Goal: Task Accomplishment & Management: Manage account settings

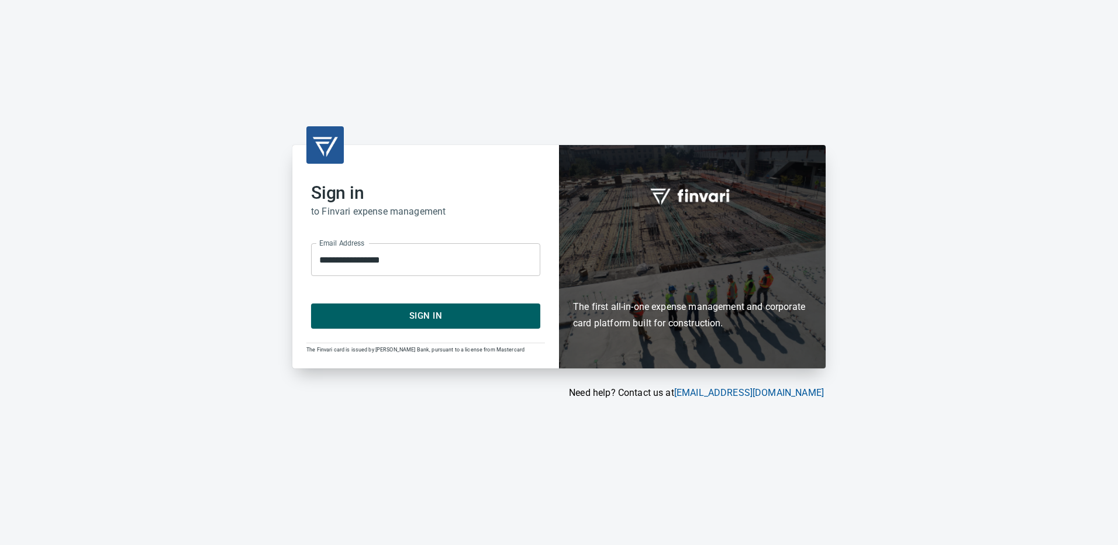
click at [402, 317] on span "Sign In" at bounding box center [425, 315] width 203 height 15
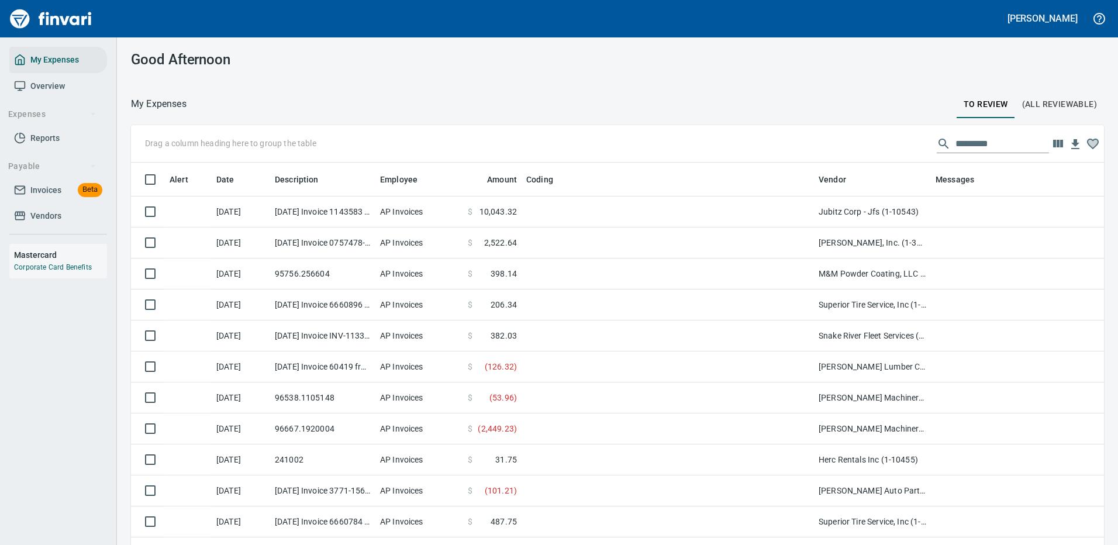
scroll to position [399, 946]
click at [980, 143] on input "text" at bounding box center [1002, 143] width 94 height 19
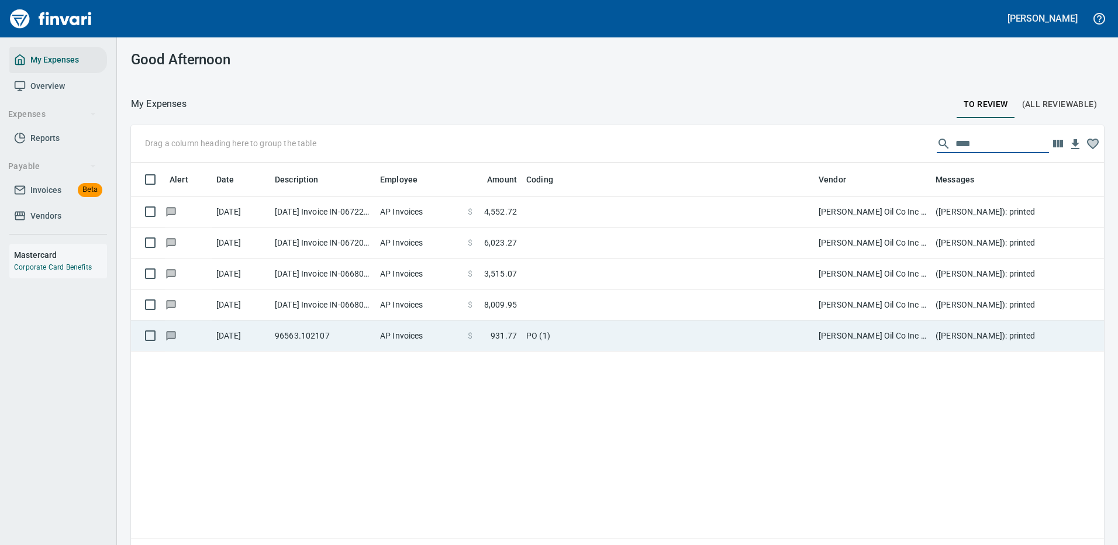
type input "****"
click at [576, 332] on td "PO (1)" at bounding box center [667, 335] width 292 height 31
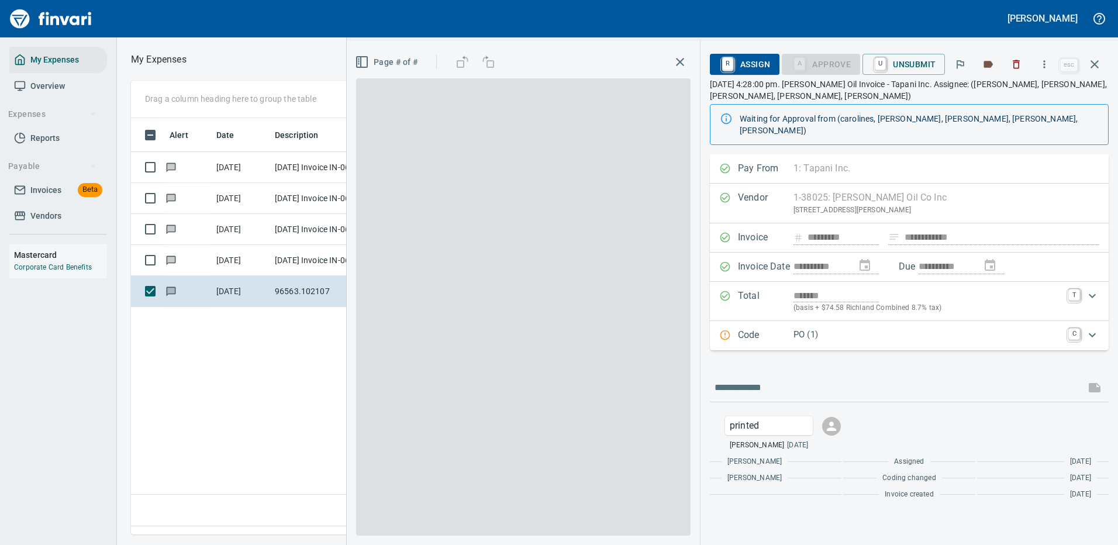
scroll to position [399, 672]
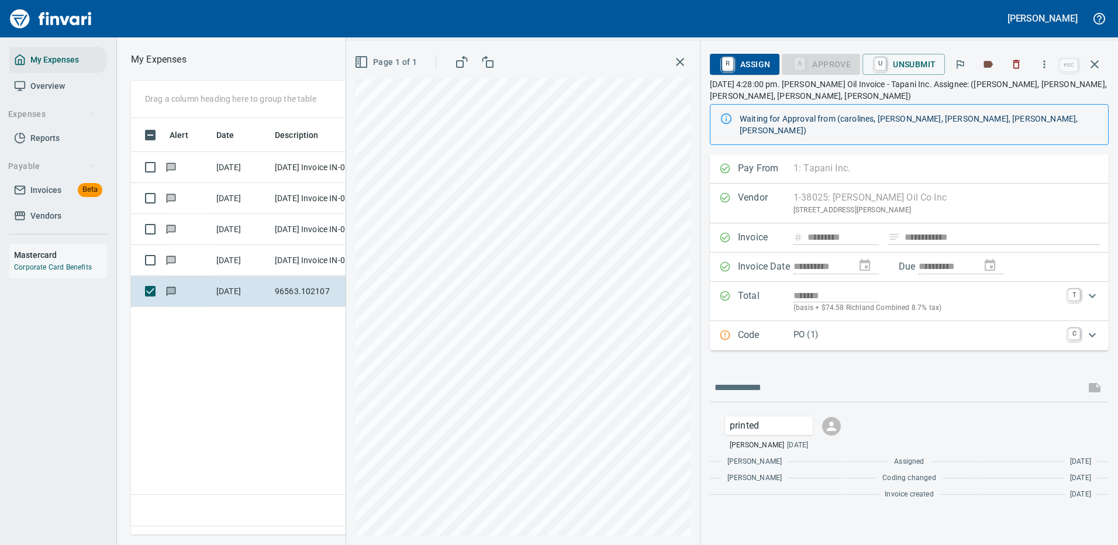
click at [831, 328] on p "PO (1)" at bounding box center [927, 334] width 268 height 13
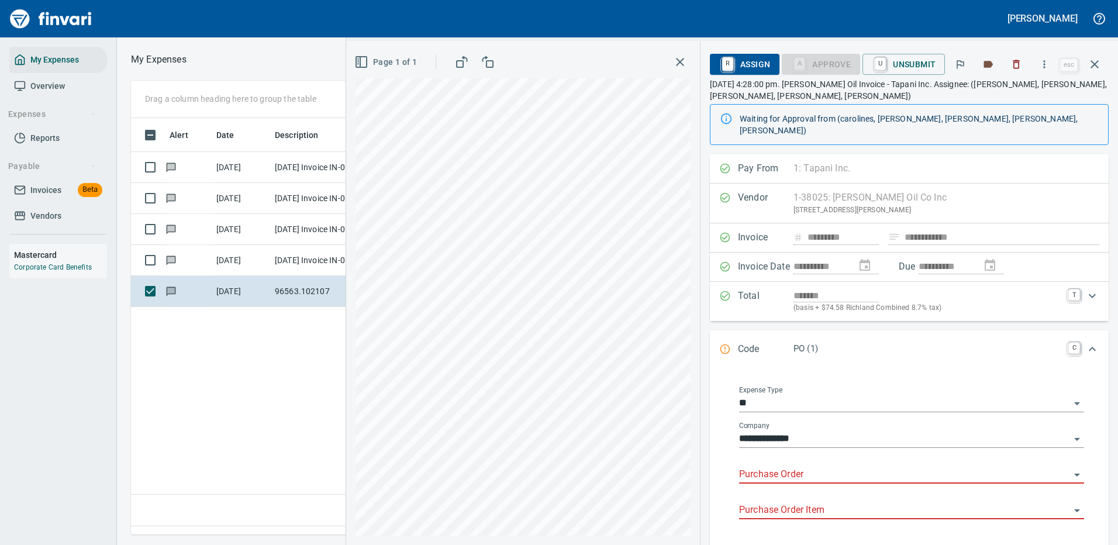
click at [800, 466] on input "Purchase Order" at bounding box center [904, 474] width 331 height 16
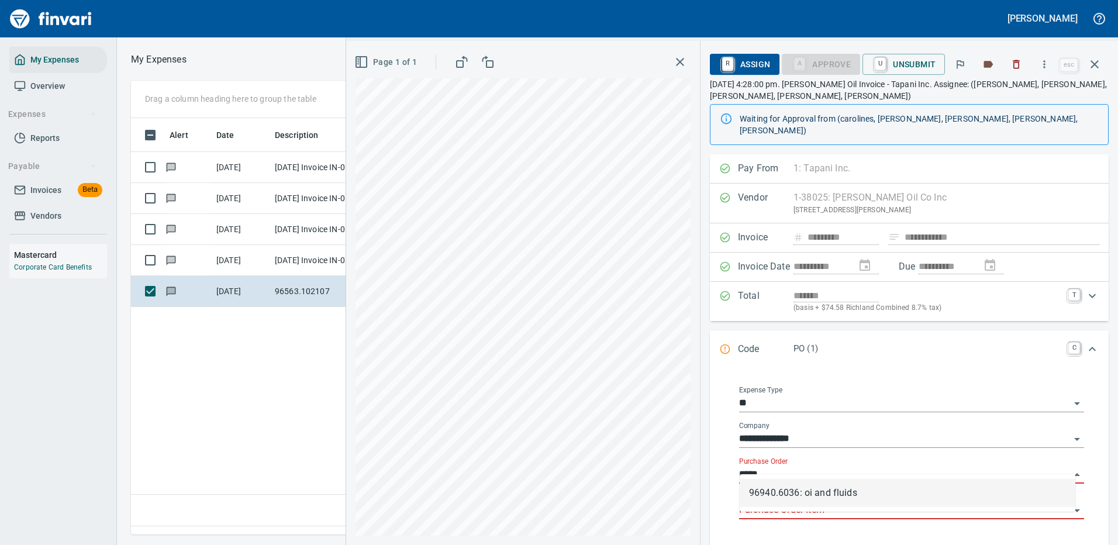
click at [767, 493] on li "96940.6036: oi and fluids" at bounding box center [907, 493] width 336 height 28
click at [791, 502] on input "Purchase Order Item" at bounding box center [904, 510] width 331 height 16
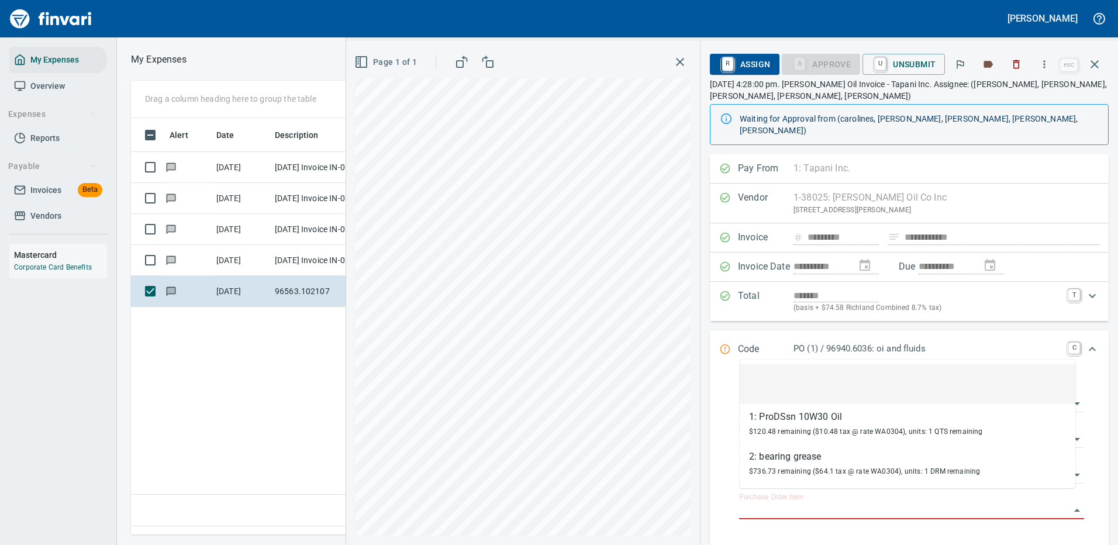
type input "**********"
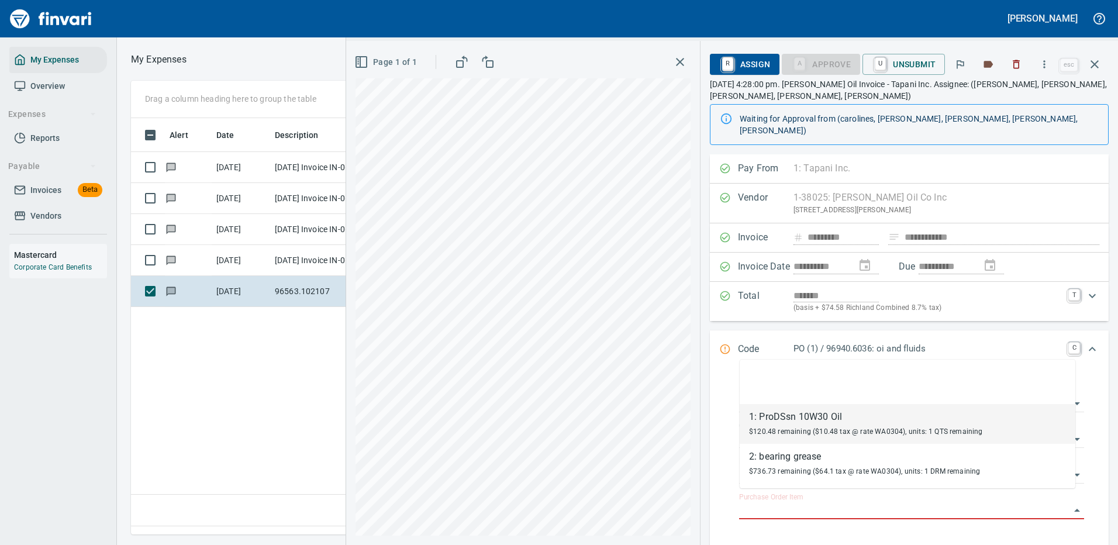
click at [794, 419] on div "1: ProDSsn 10W30 Oil" at bounding box center [866, 417] width 234 height 14
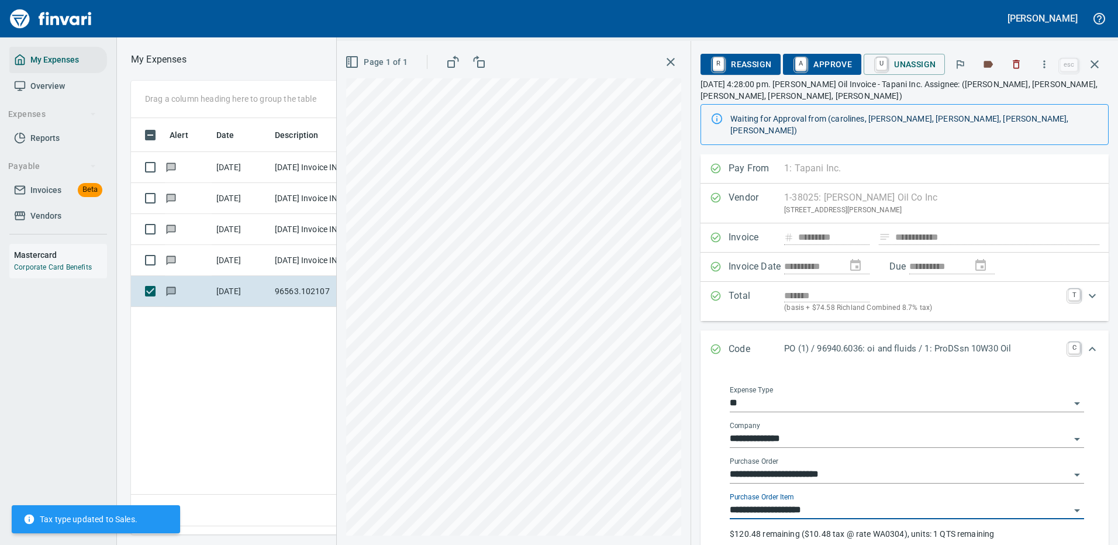
type input "**********"
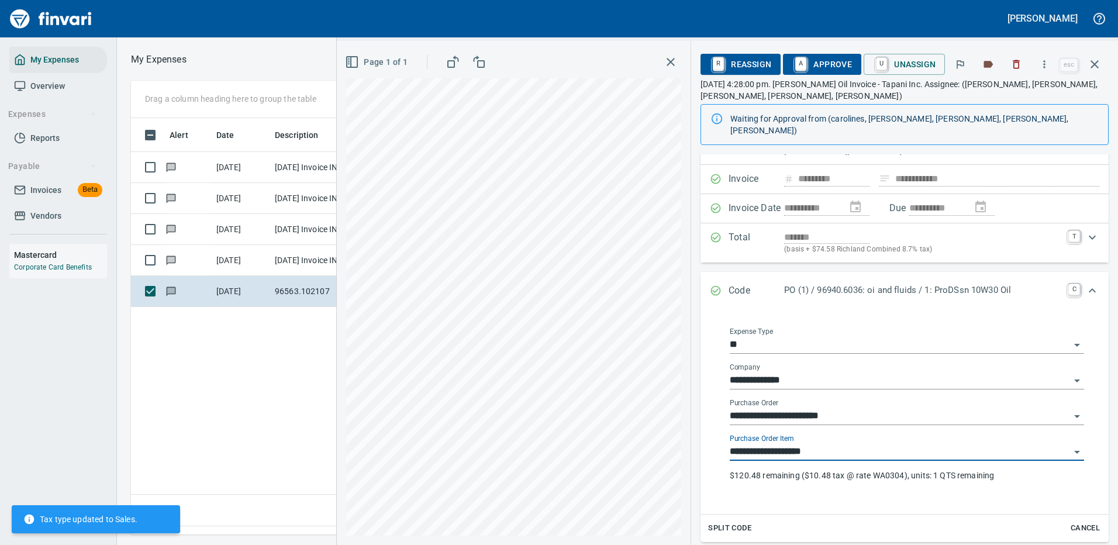
scroll to position [117, 0]
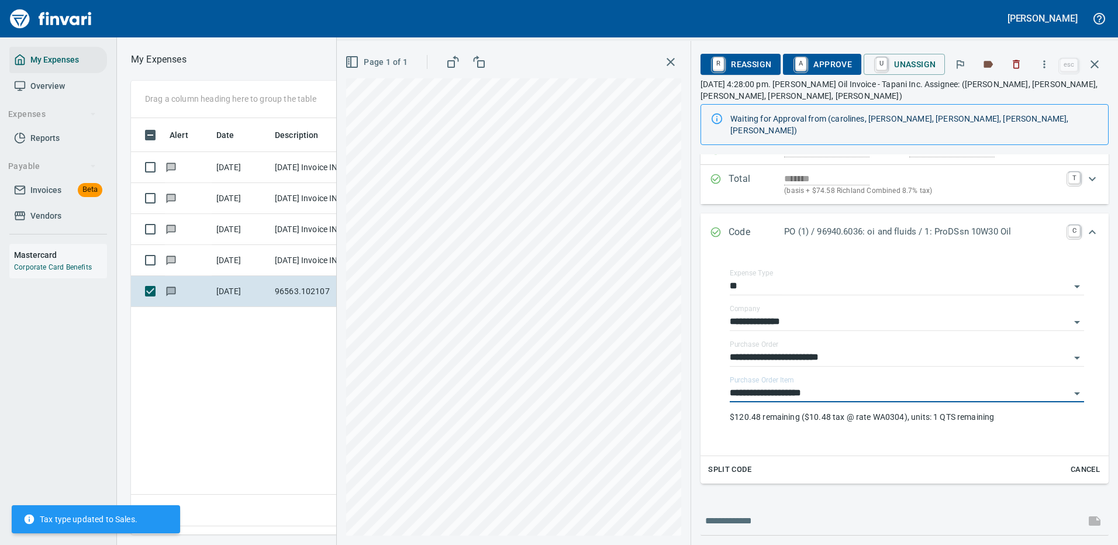
click at [736, 463] on span "Split Code" at bounding box center [729, 469] width 43 height 13
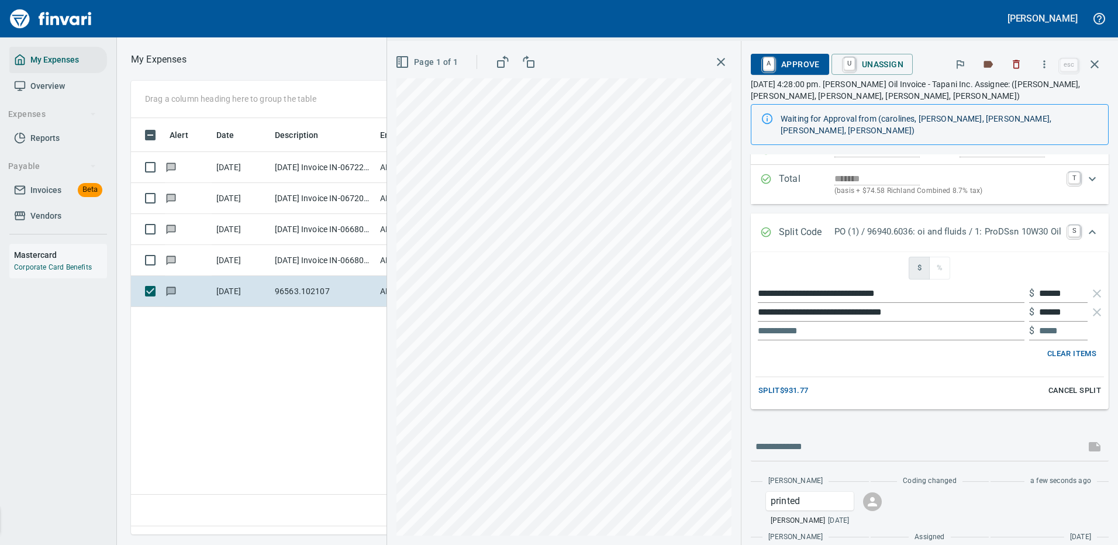
scroll to position [134, 0]
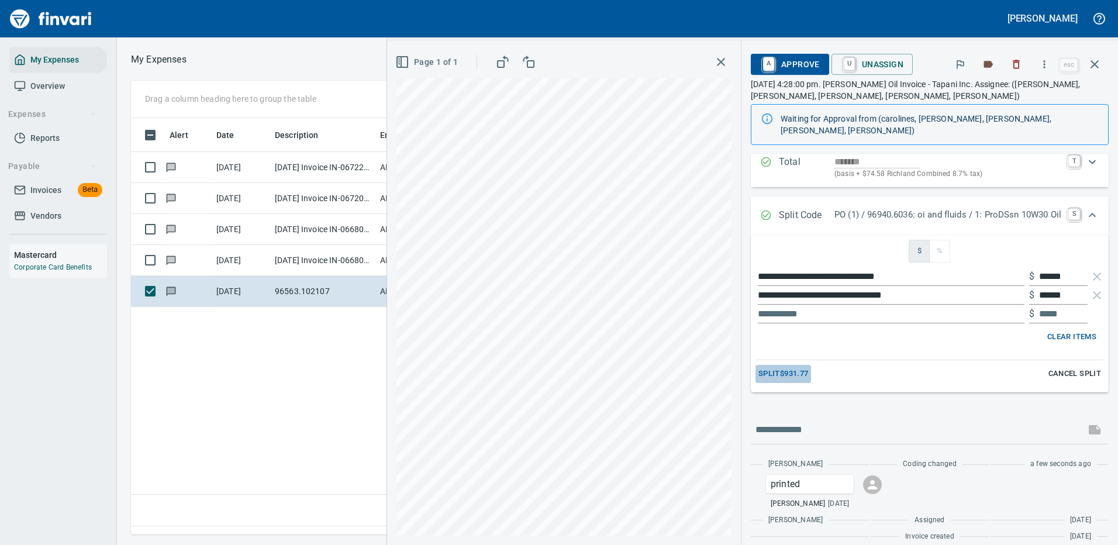
click at [761, 367] on span "Split $931.77" at bounding box center [783, 373] width 50 height 13
type input "*****"
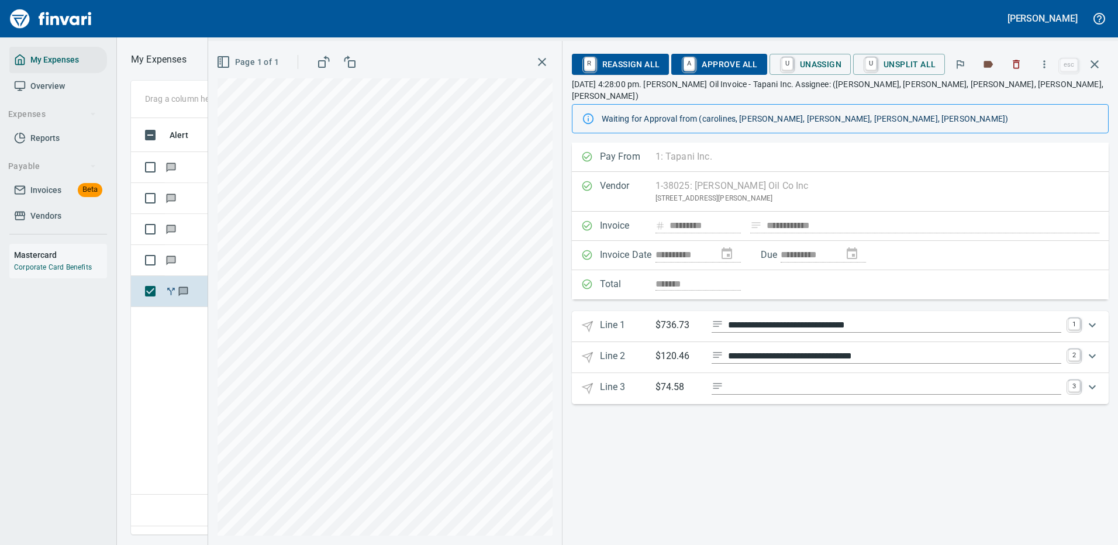
scroll to position [0, 0]
click at [915, 60] on span "U Unsplit All" at bounding box center [898, 64] width 73 height 20
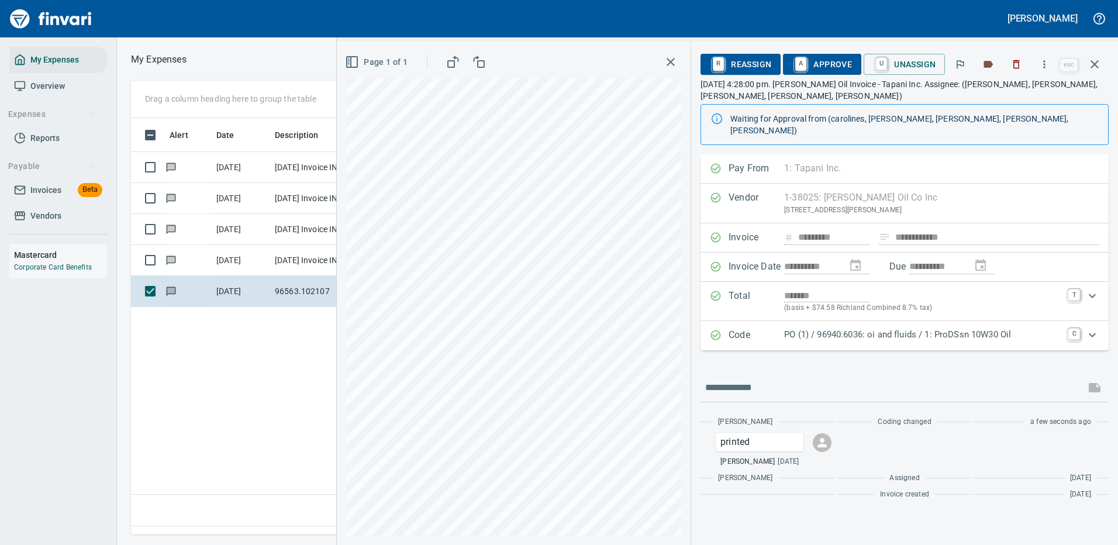
scroll to position [399, 672]
click at [872, 328] on p "PO (1) / 96940.6036: oi and fluids / 1: ProDSsn 10W30 Oil" at bounding box center [922, 334] width 277 height 13
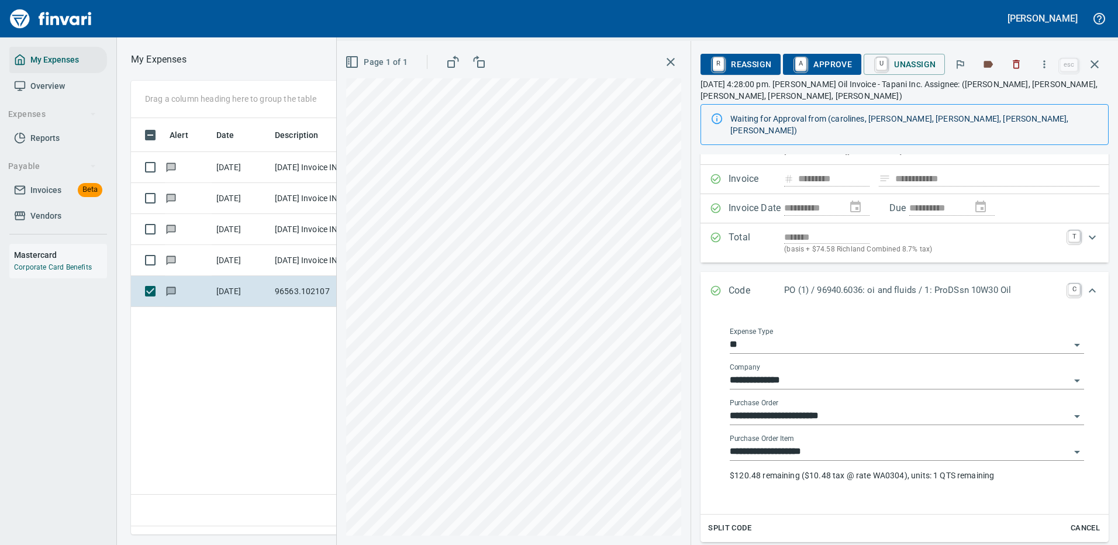
scroll to position [117, 0]
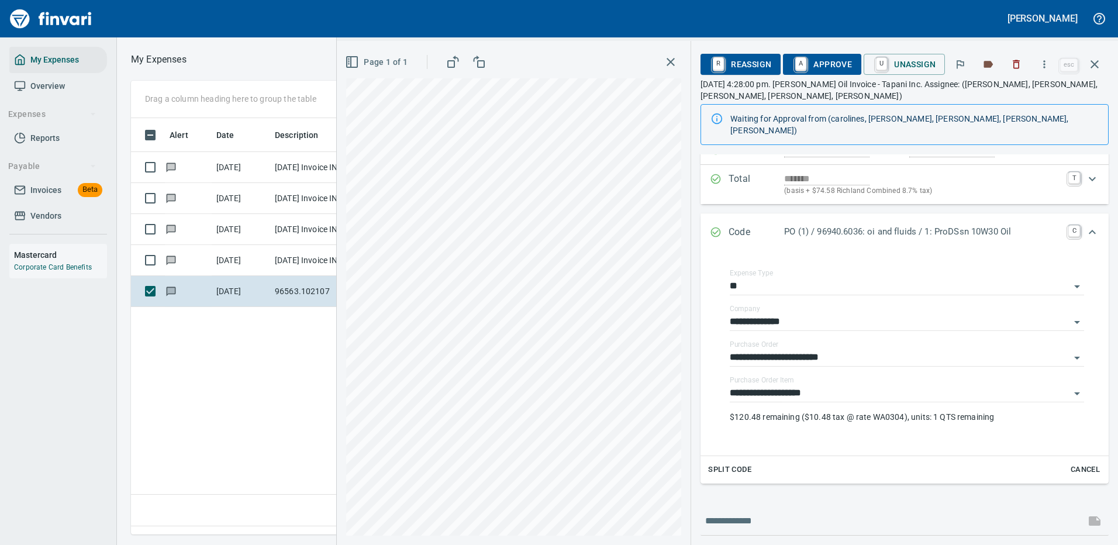
click at [720, 463] on span "Split Code" at bounding box center [729, 469] width 43 height 13
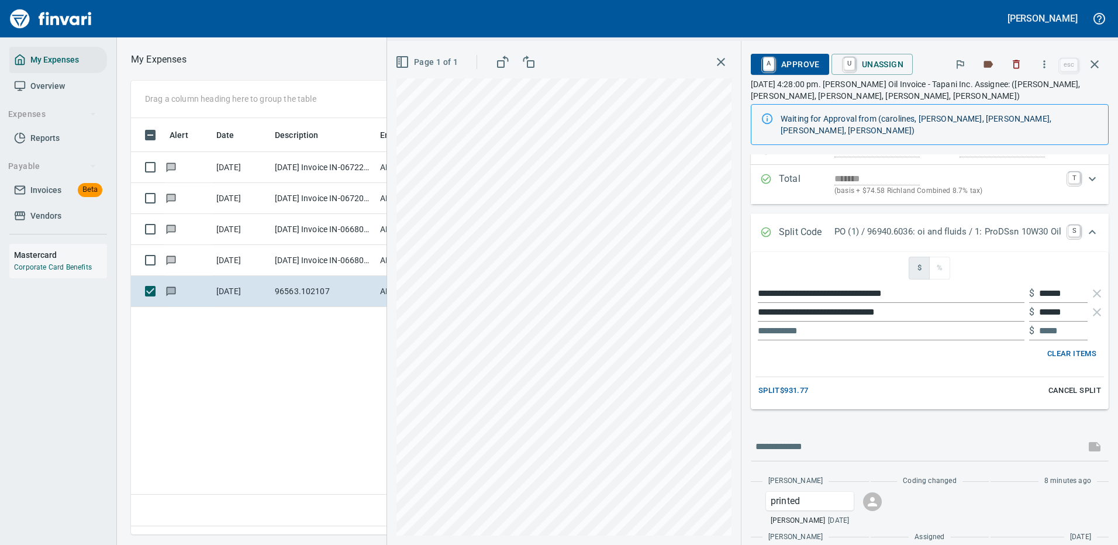
drag, startPoint x: 1028, startPoint y: 278, endPoint x: 1076, endPoint y: 283, distance: 48.2
click at [1076, 284] on div "$ ******" at bounding box center [1058, 293] width 58 height 19
drag, startPoint x: 1033, startPoint y: 278, endPoint x: 1079, endPoint y: 278, distance: 45.6
click at [1079, 284] on div "**********" at bounding box center [929, 293] width 348 height 19
type input "******"
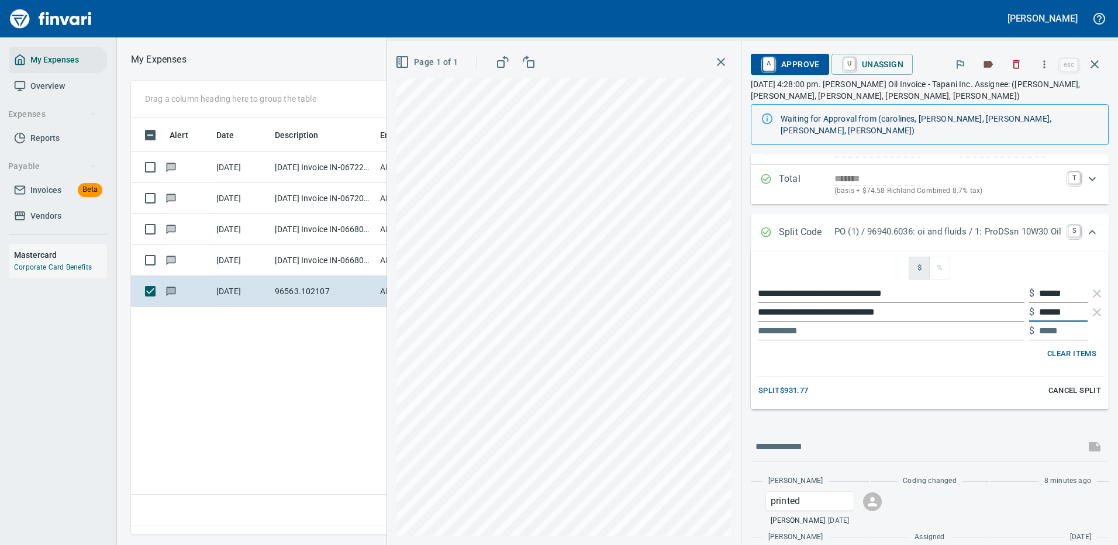
drag, startPoint x: 1062, startPoint y: 299, endPoint x: 1029, endPoint y: 297, distance: 33.4
click at [1029, 303] on div "$ ******" at bounding box center [1058, 312] width 58 height 19
type input "******"
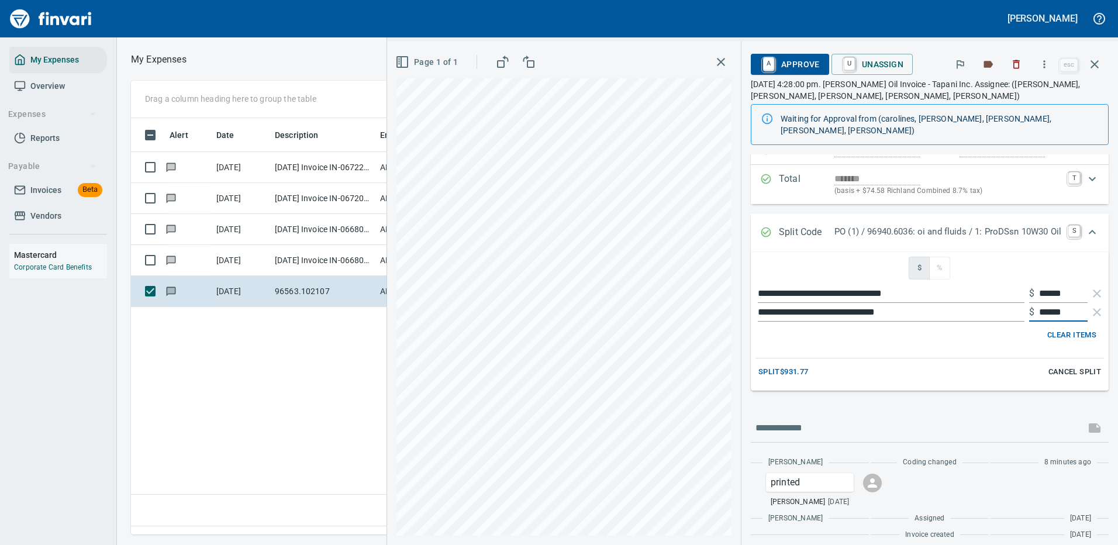
scroll to position [115, 0]
click at [773, 367] on span "Split $931.77" at bounding box center [783, 373] width 50 height 13
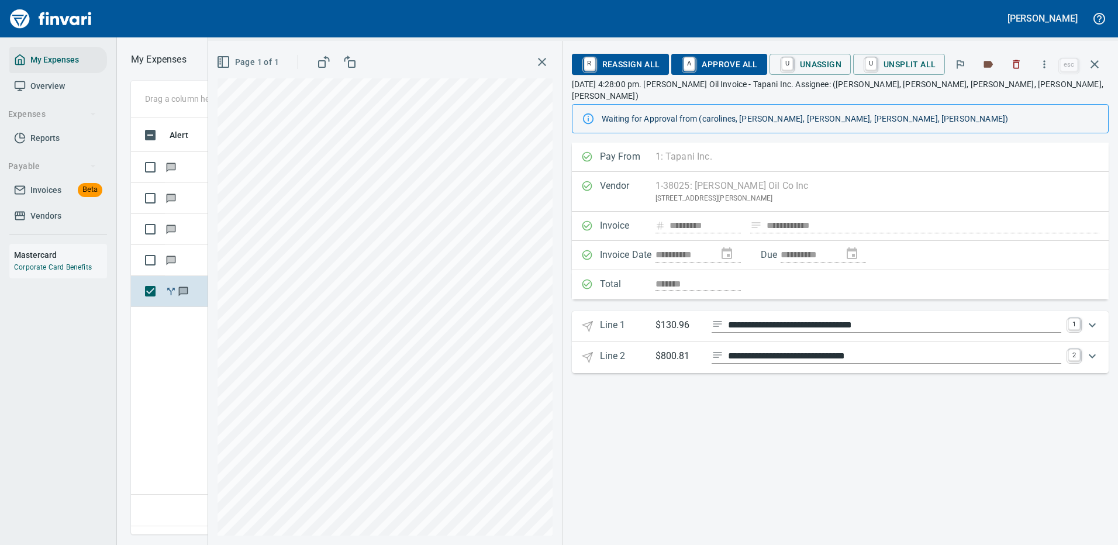
scroll to position [0, 0]
click at [1093, 318] on icon "Expand" at bounding box center [1092, 325] width 14 height 14
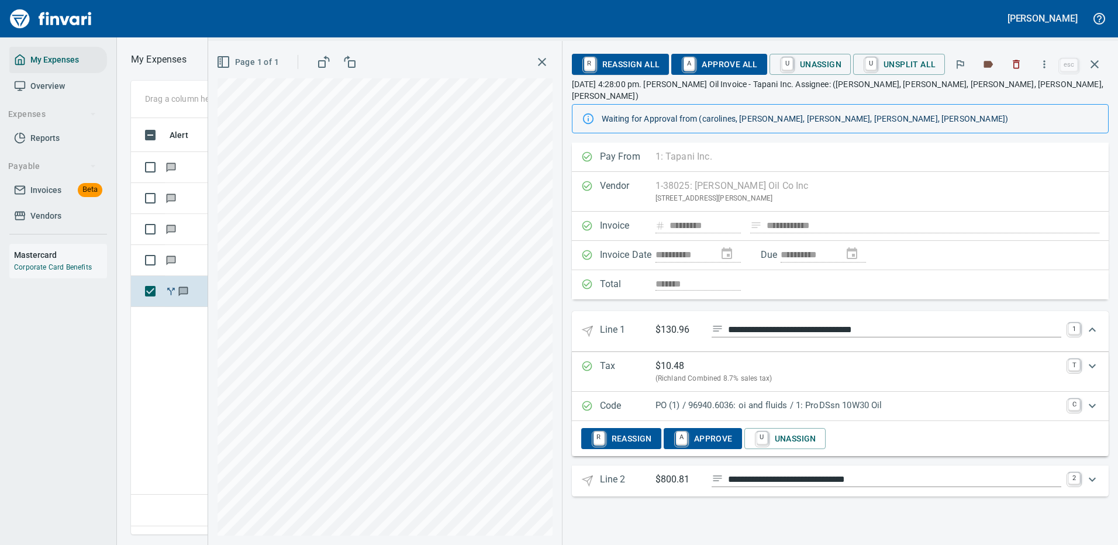
click at [1089, 323] on icon "Expand" at bounding box center [1092, 330] width 14 height 14
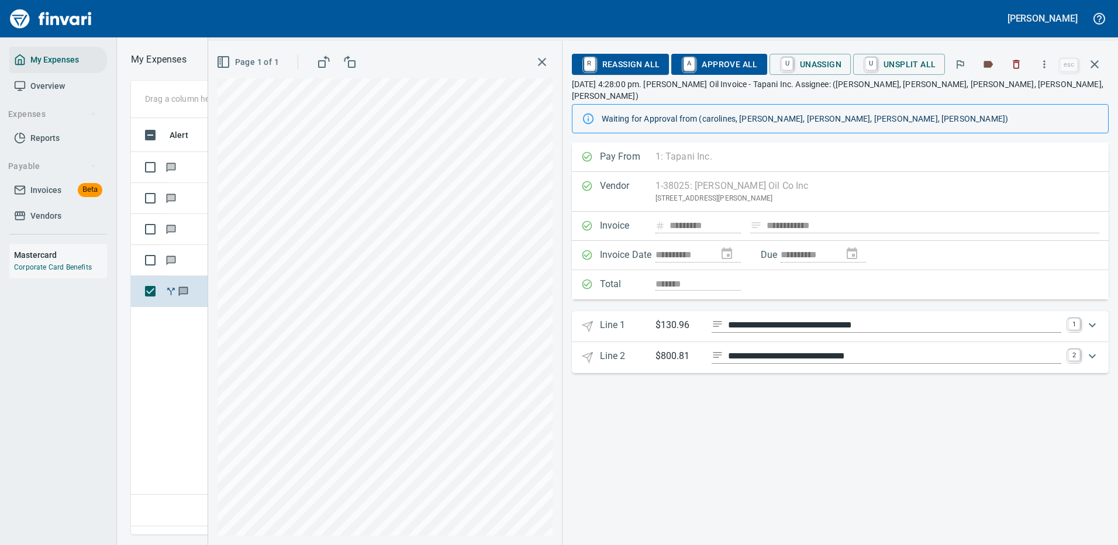
click at [1090, 349] on icon "Expand" at bounding box center [1092, 356] width 14 height 14
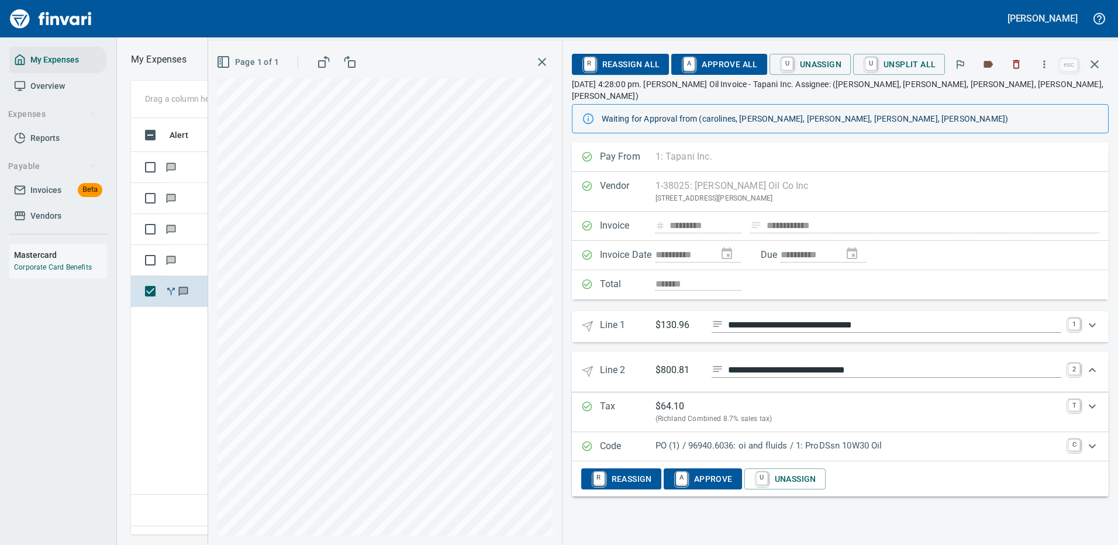
click at [918, 439] on p "PO (1) / 96940.6036: oi and fluids / 1: ProDSsn 10W30 Oil" at bounding box center [858, 445] width 406 height 13
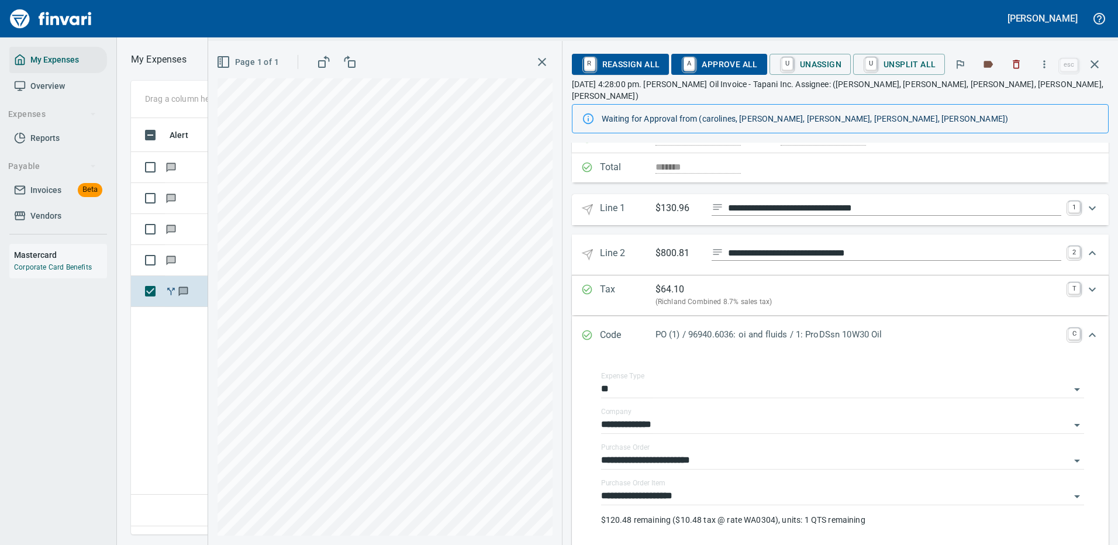
scroll to position [175, 0]
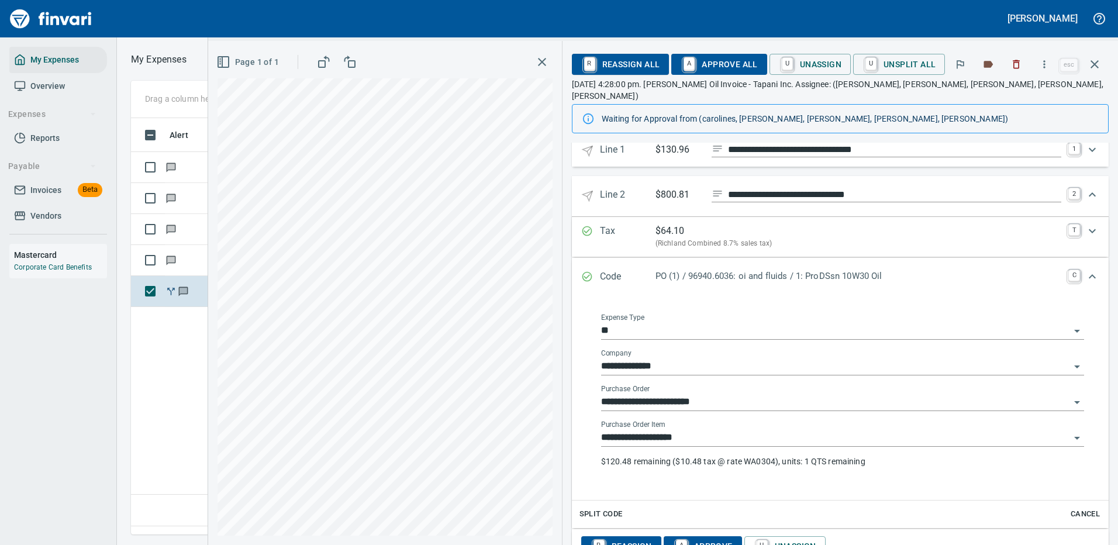
click at [711, 430] on input "**********" at bounding box center [835, 438] width 469 height 16
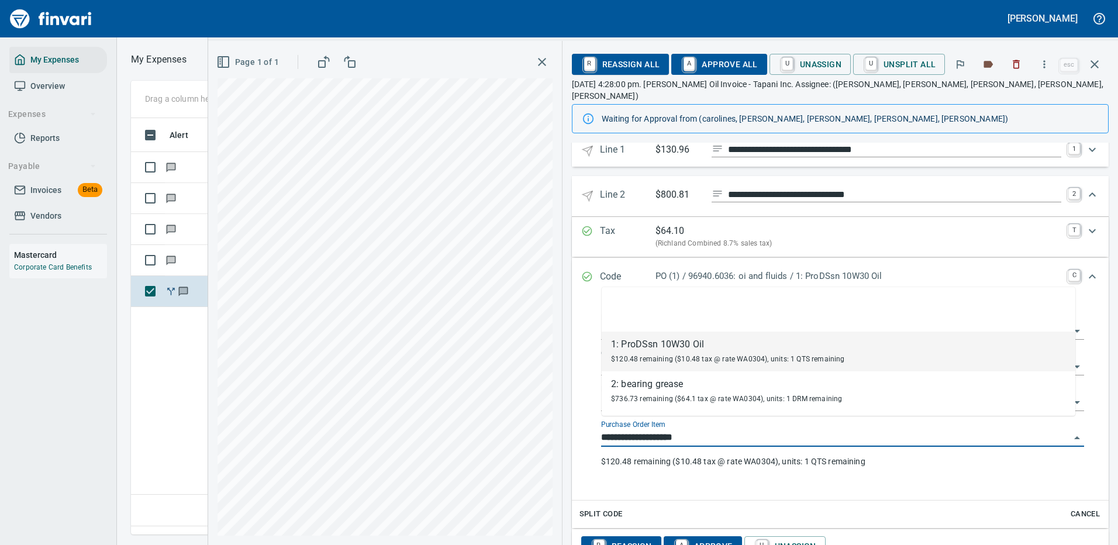
scroll to position [399, 672]
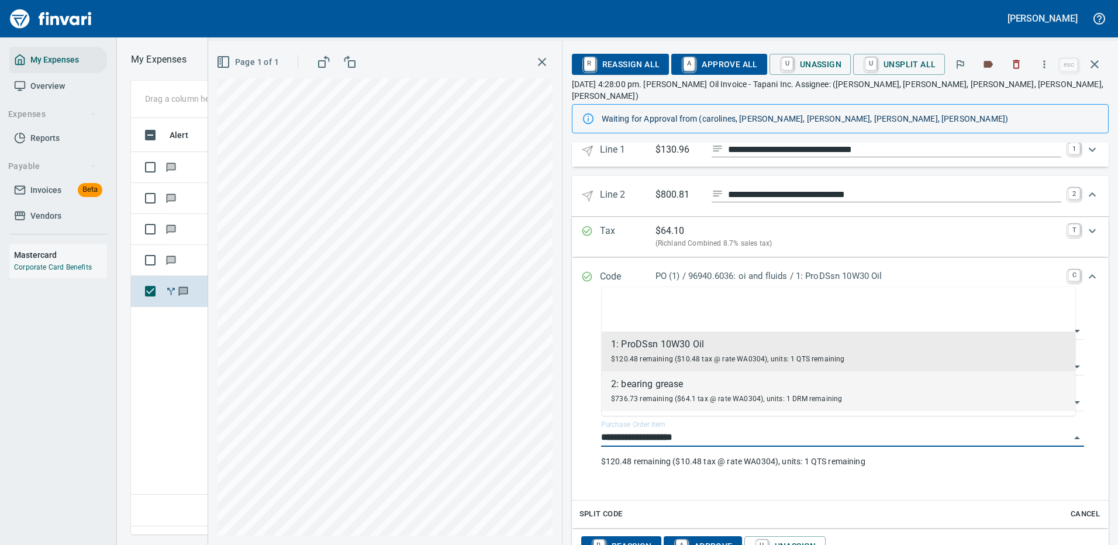
click at [658, 388] on div "2: bearing grease" at bounding box center [726, 384] width 231 height 14
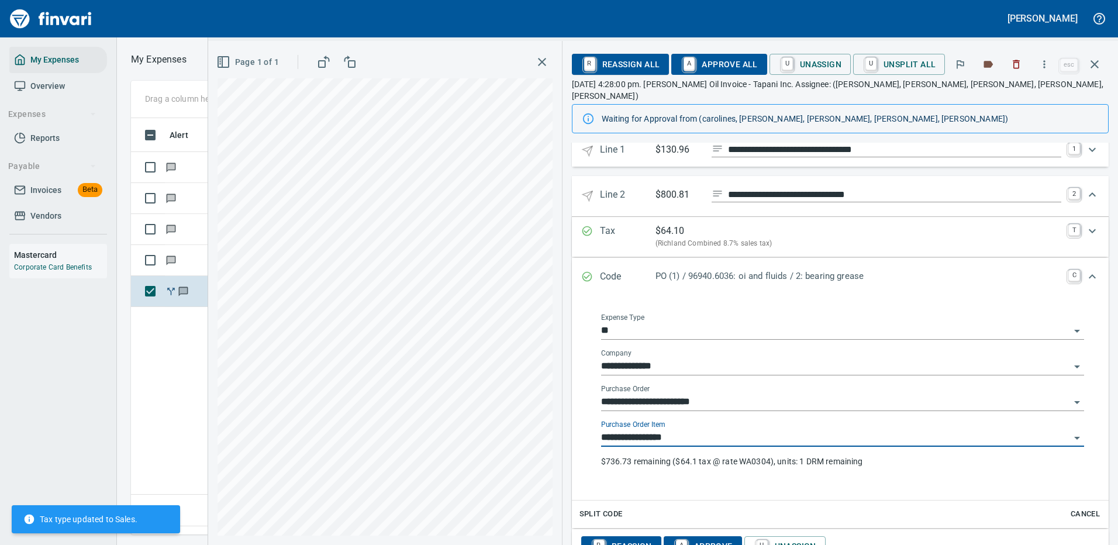
type input "**********"
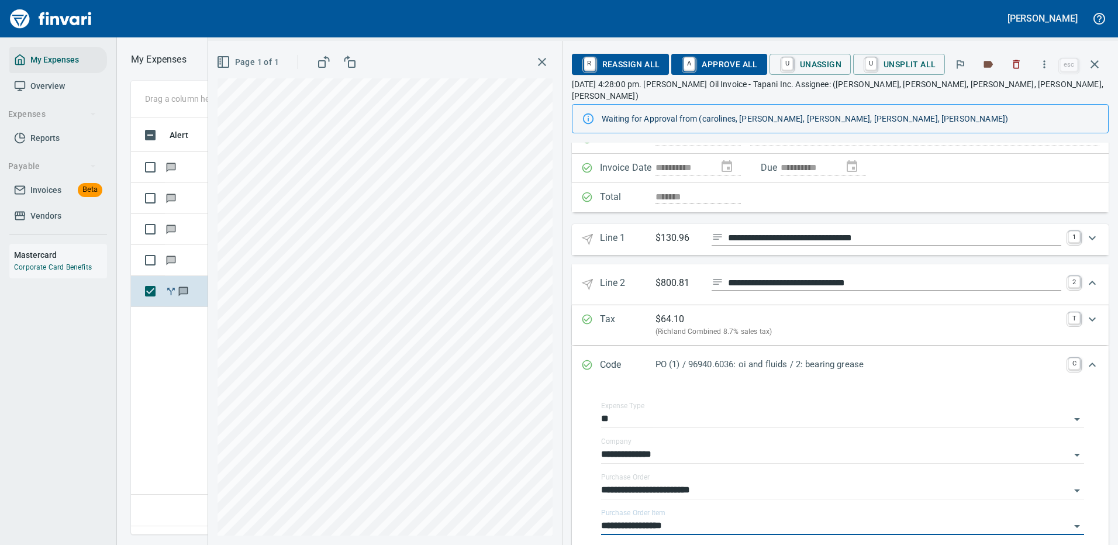
scroll to position [0, 0]
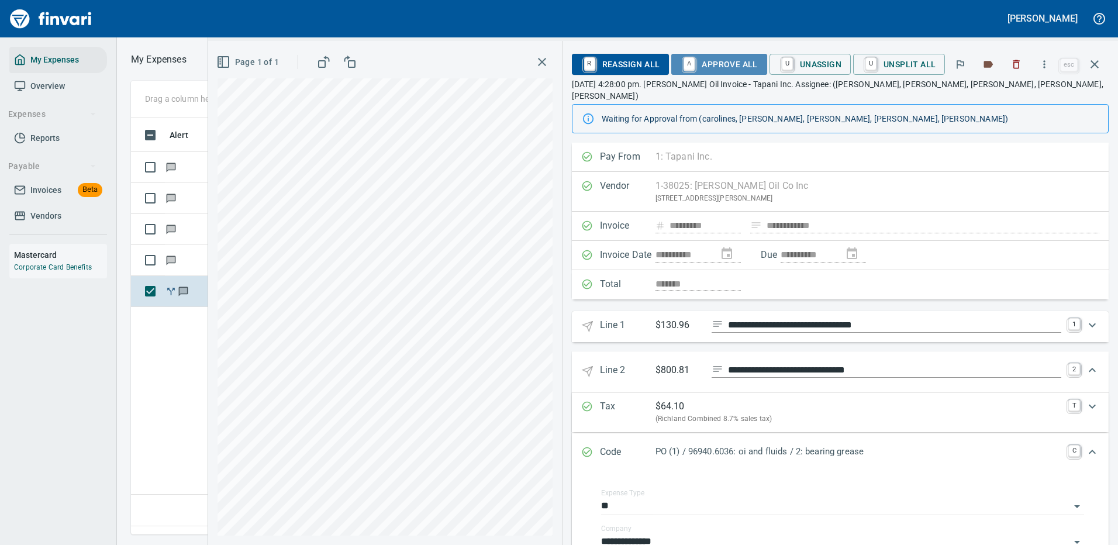
click at [721, 62] on span "A Approve All" at bounding box center [718, 64] width 77 height 20
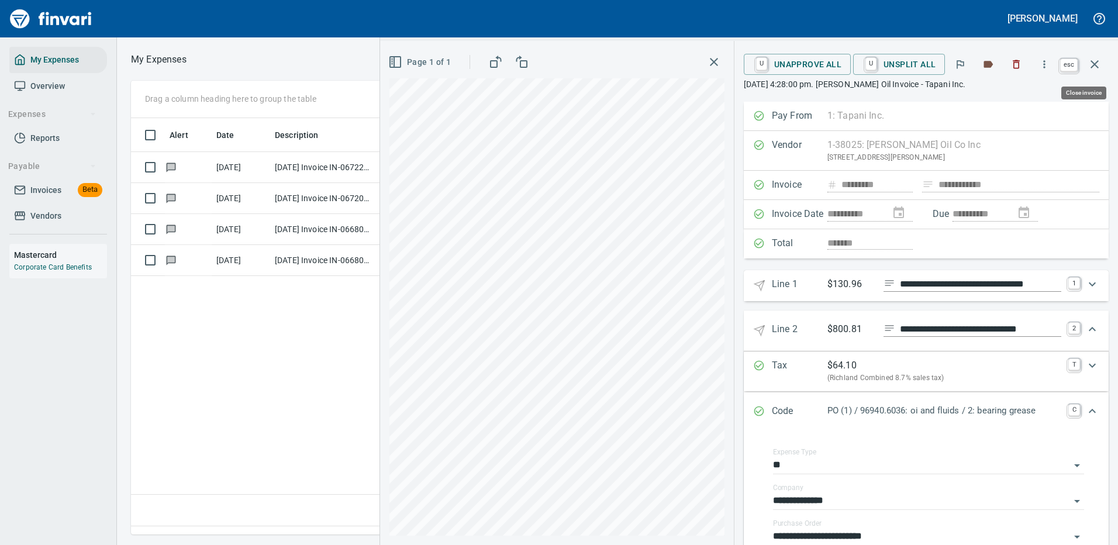
click at [1094, 64] on icon "button" at bounding box center [1094, 64] width 8 height 8
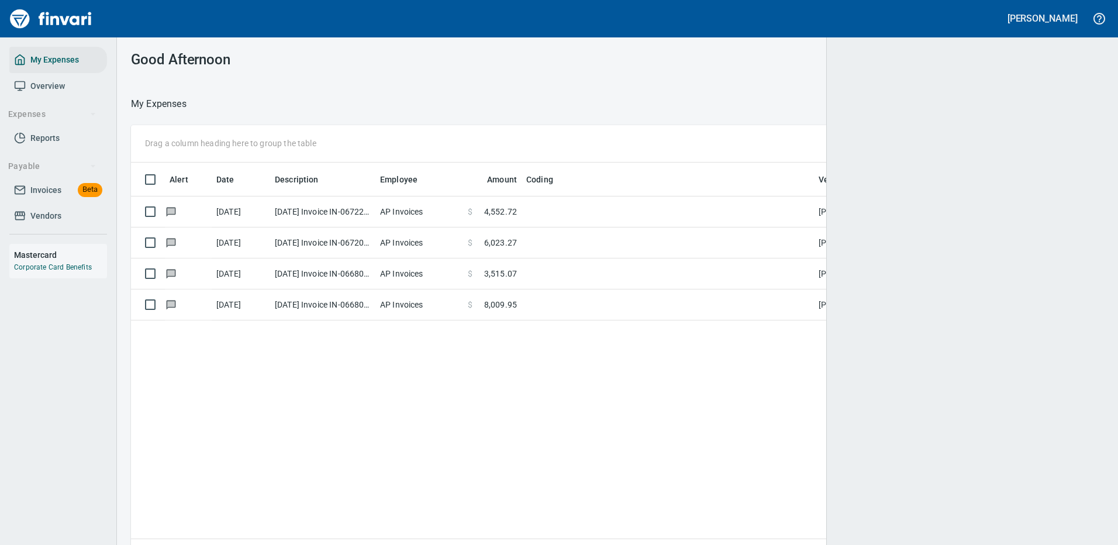
scroll to position [1, 1]
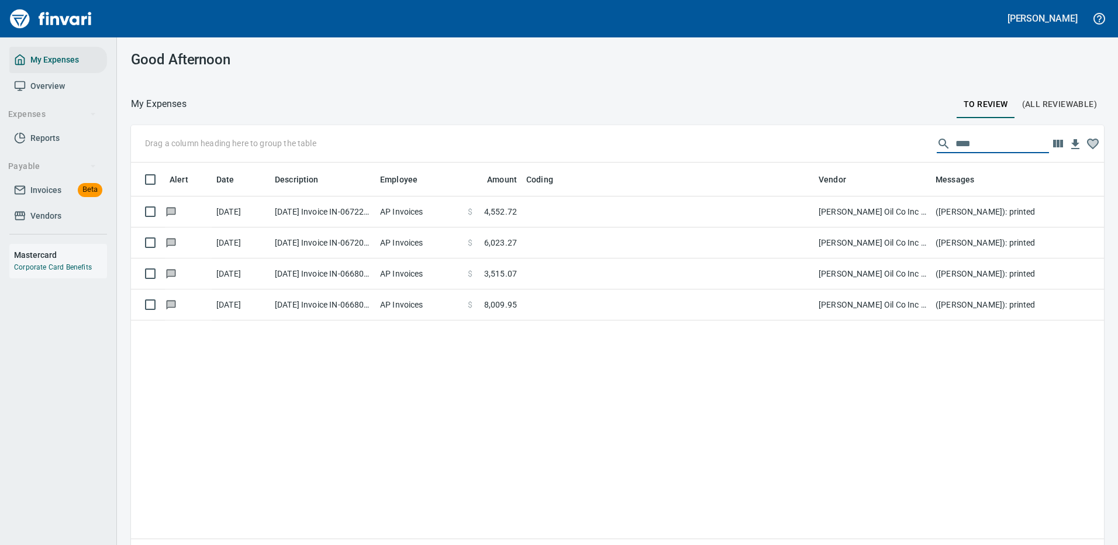
drag, startPoint x: 966, startPoint y: 137, endPoint x: 909, endPoint y: 147, distance: 57.6
click at [909, 147] on div "Drag a column heading here to group the table ****" at bounding box center [617, 143] width 973 height 37
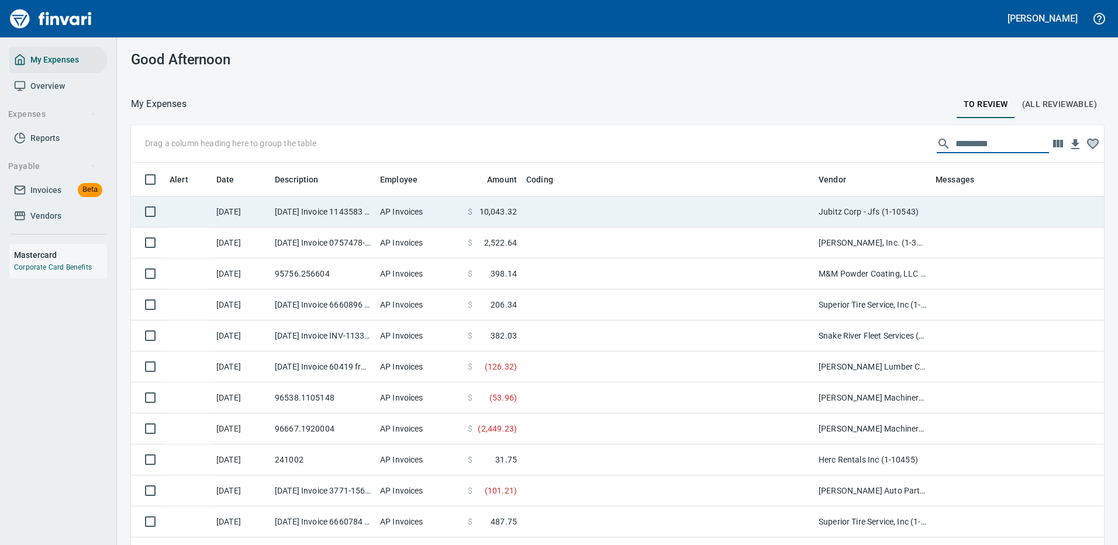
click at [668, 203] on td at bounding box center [667, 211] width 292 height 31
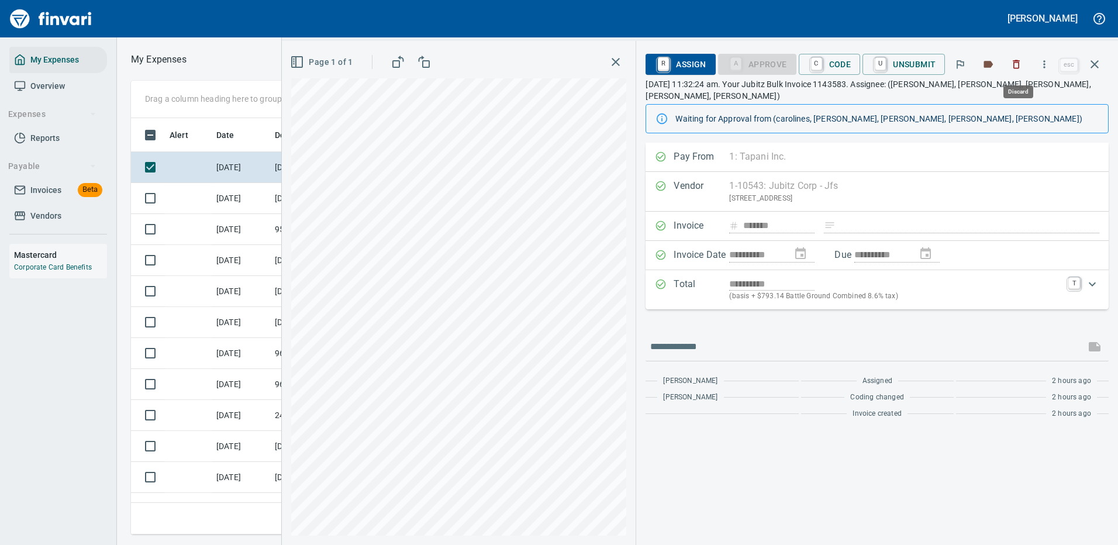
scroll to position [399, 663]
click at [1048, 64] on icon "button" at bounding box center [1044, 64] width 12 height 12
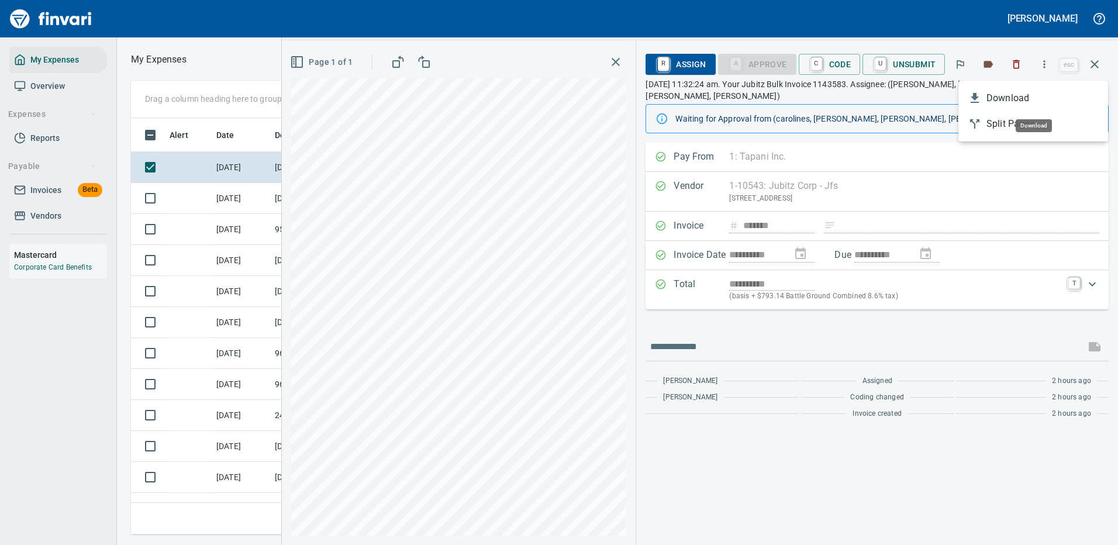
click at [1012, 96] on span "Download" at bounding box center [1042, 98] width 112 height 14
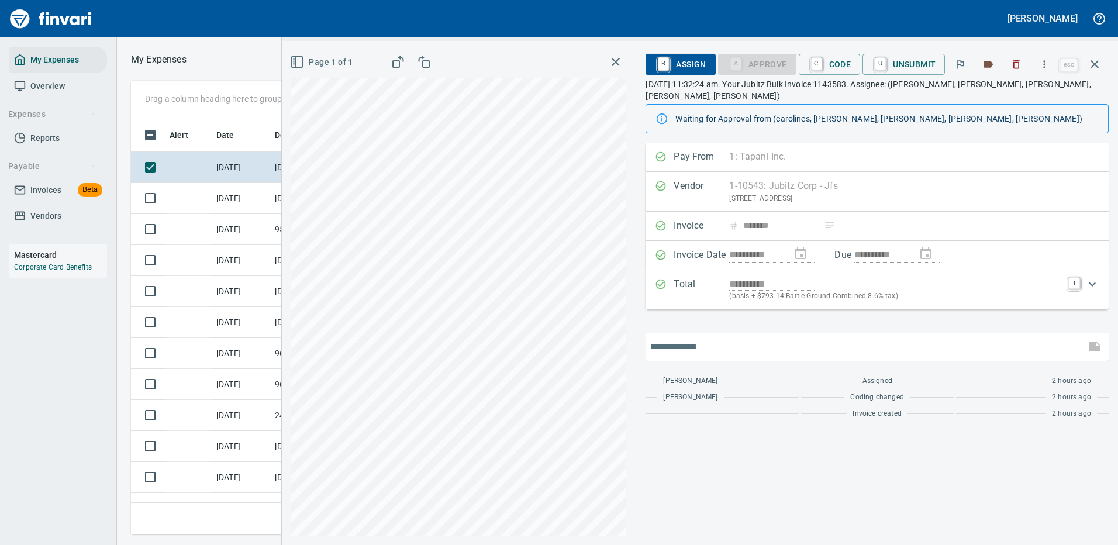
click at [695, 337] on input "text" at bounding box center [865, 346] width 430 height 19
type input "*******"
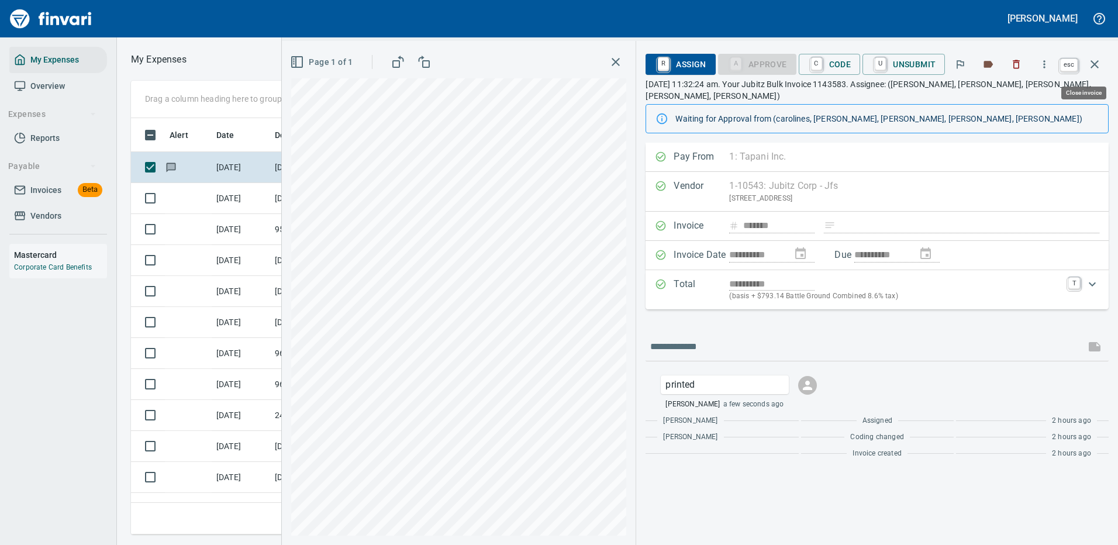
click at [1096, 61] on icon "button" at bounding box center [1094, 64] width 14 height 14
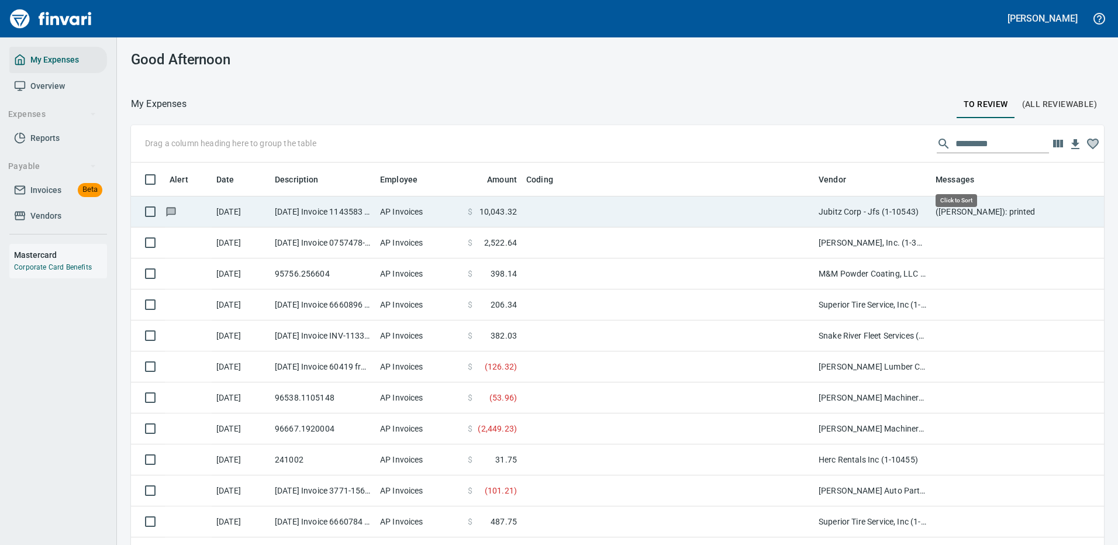
scroll to position [399, 946]
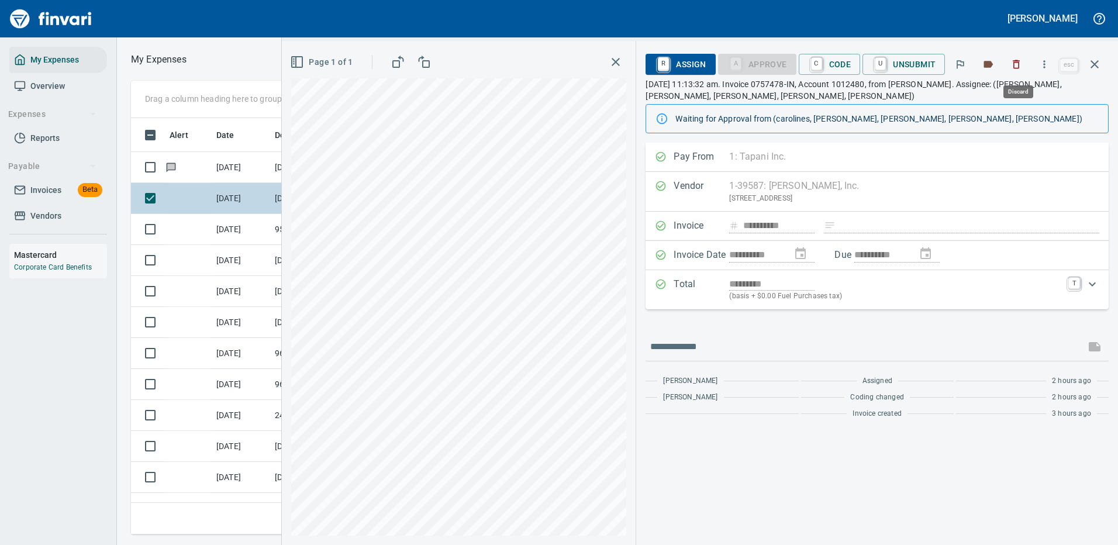
scroll to position [399, 663]
click at [1047, 61] on icon "button" at bounding box center [1044, 64] width 12 height 12
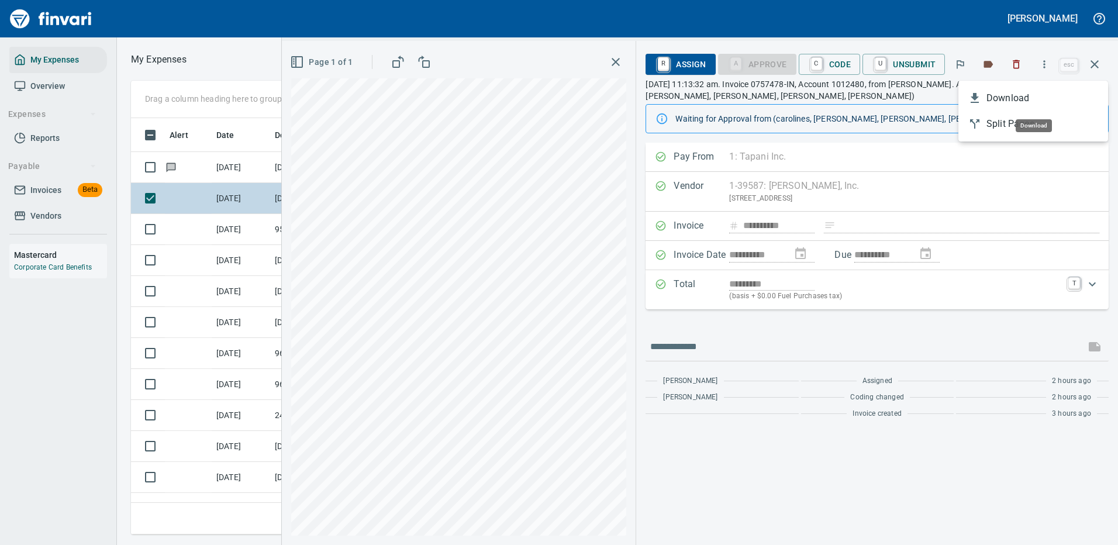
click at [1014, 94] on span "Download" at bounding box center [1042, 98] width 112 height 14
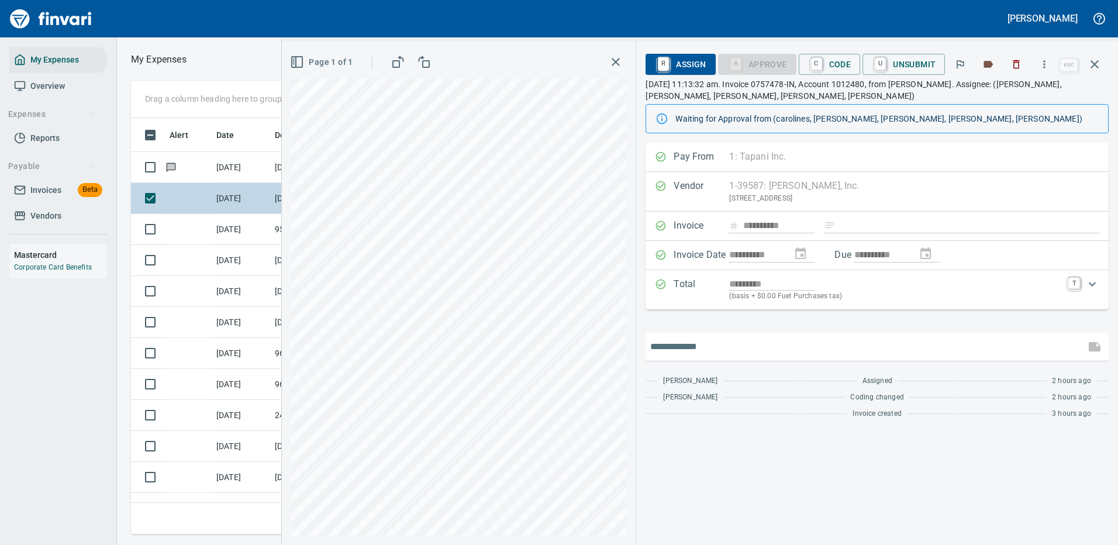
click at [669, 346] on input "text" at bounding box center [865, 346] width 430 height 19
type input "*******"
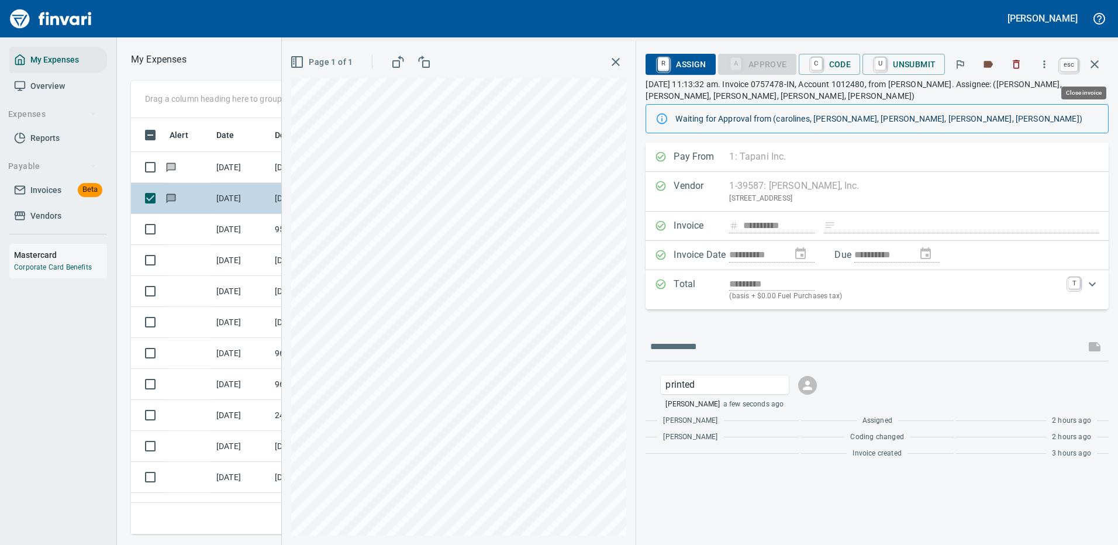
click at [1094, 60] on icon "button" at bounding box center [1094, 64] width 14 height 14
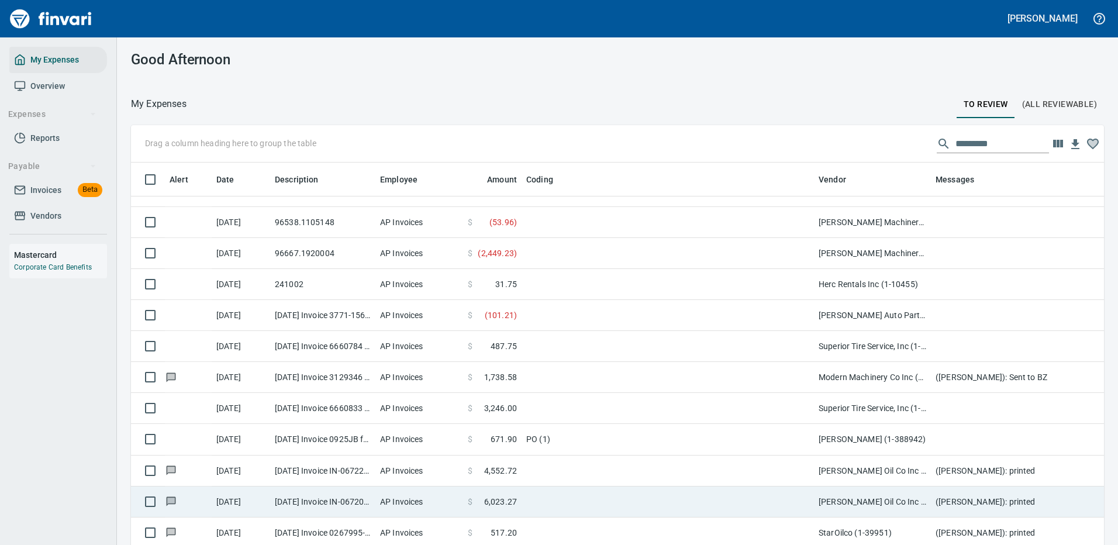
scroll to position [234, 0]
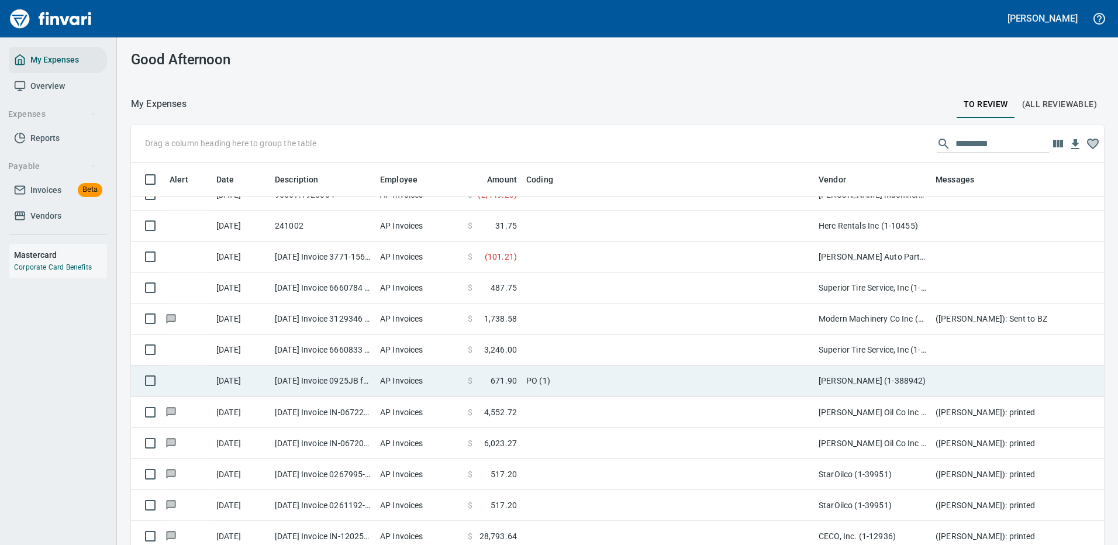
click at [850, 378] on td "Jacob S Blankenbaker (1-388942)" at bounding box center [872, 380] width 117 height 31
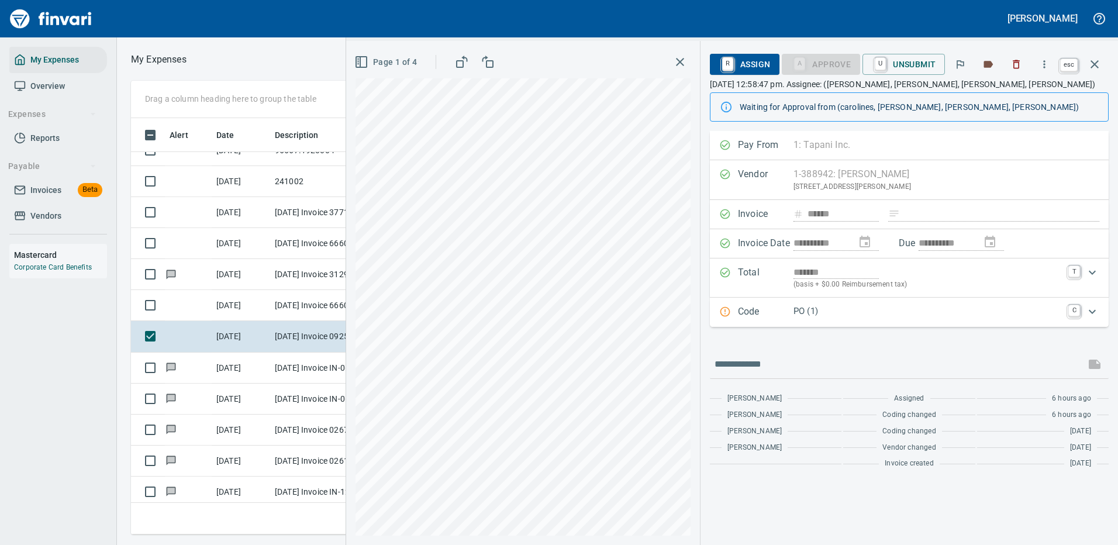
scroll to position [399, 663]
click at [1095, 60] on icon "button" at bounding box center [1094, 64] width 14 height 14
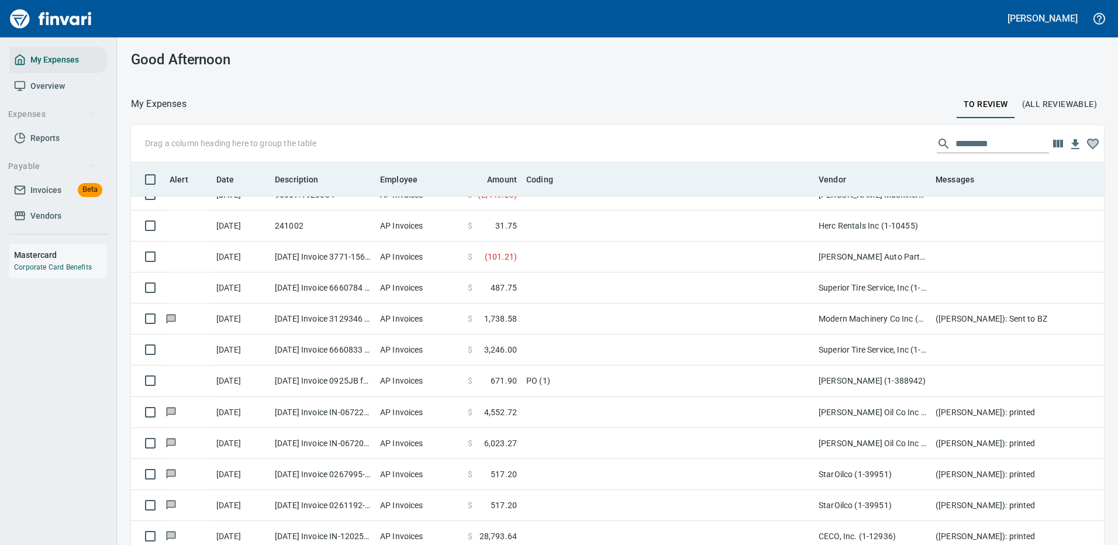
scroll to position [399, 946]
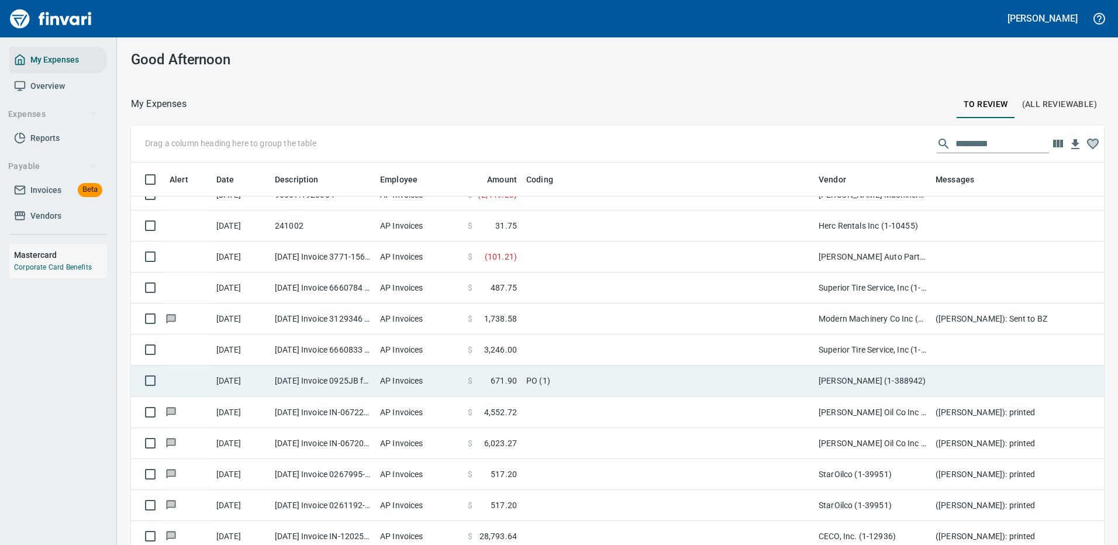
click at [736, 379] on td "PO (1)" at bounding box center [667, 380] width 292 height 31
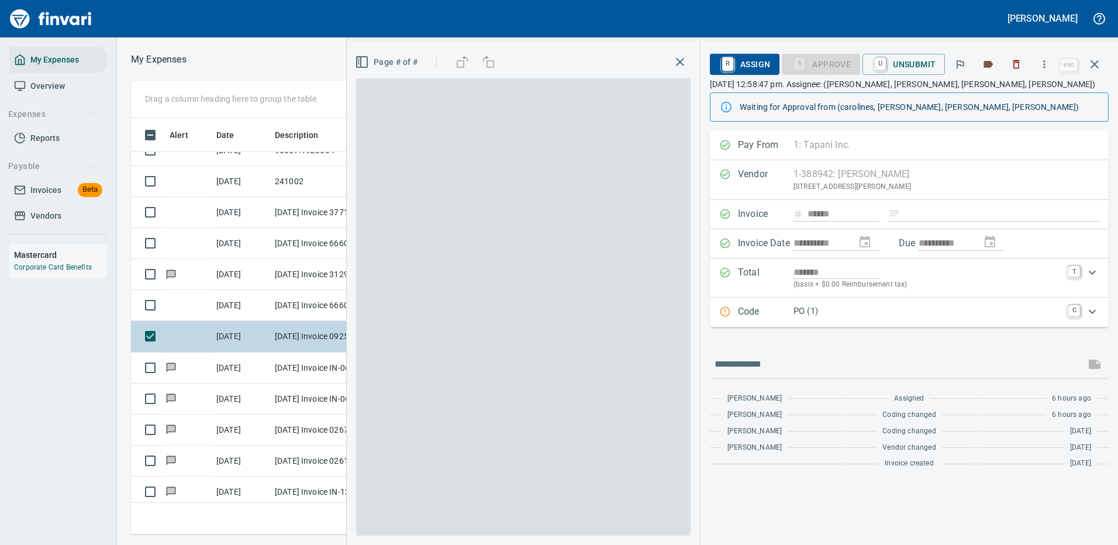
scroll to position [399, 663]
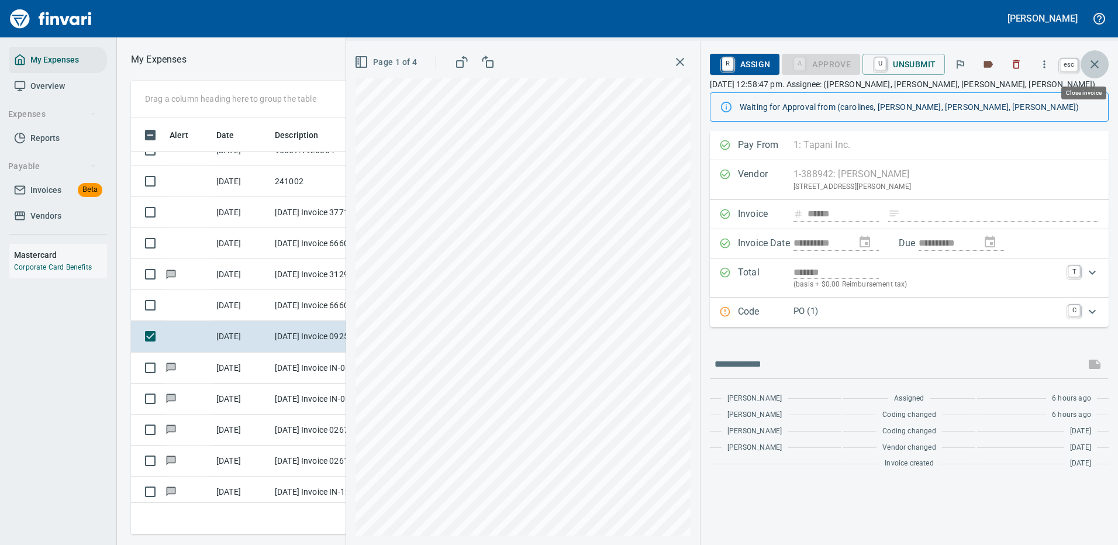
click at [1094, 60] on icon "button" at bounding box center [1094, 64] width 14 height 14
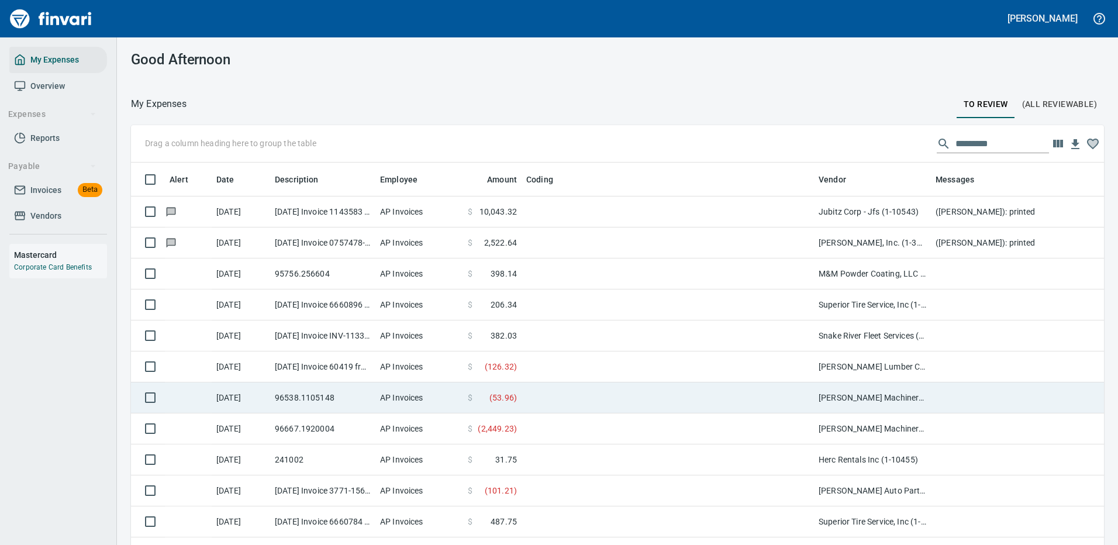
click at [564, 364] on td at bounding box center [667, 366] width 292 height 31
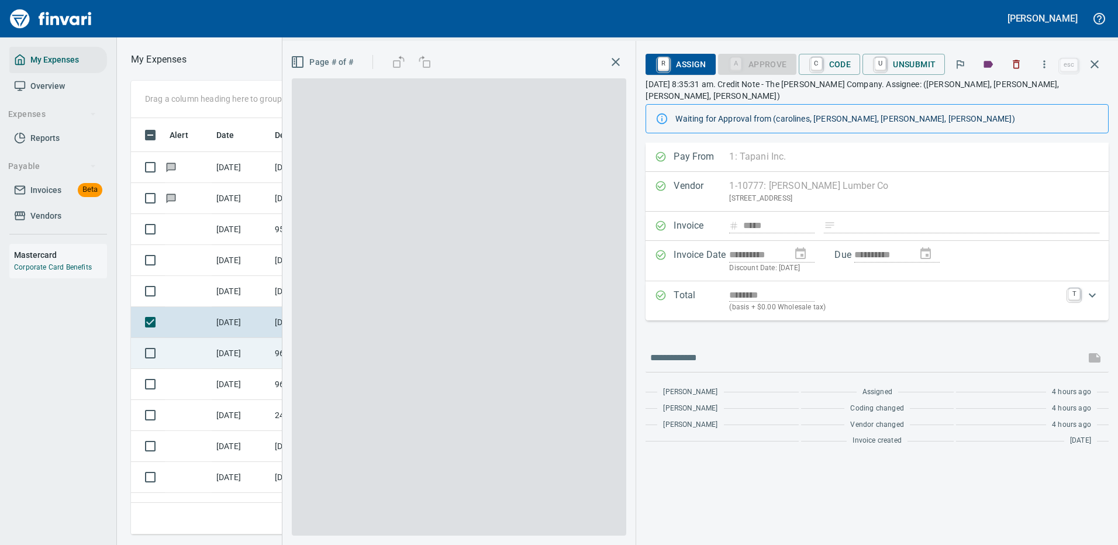
scroll to position [399, 663]
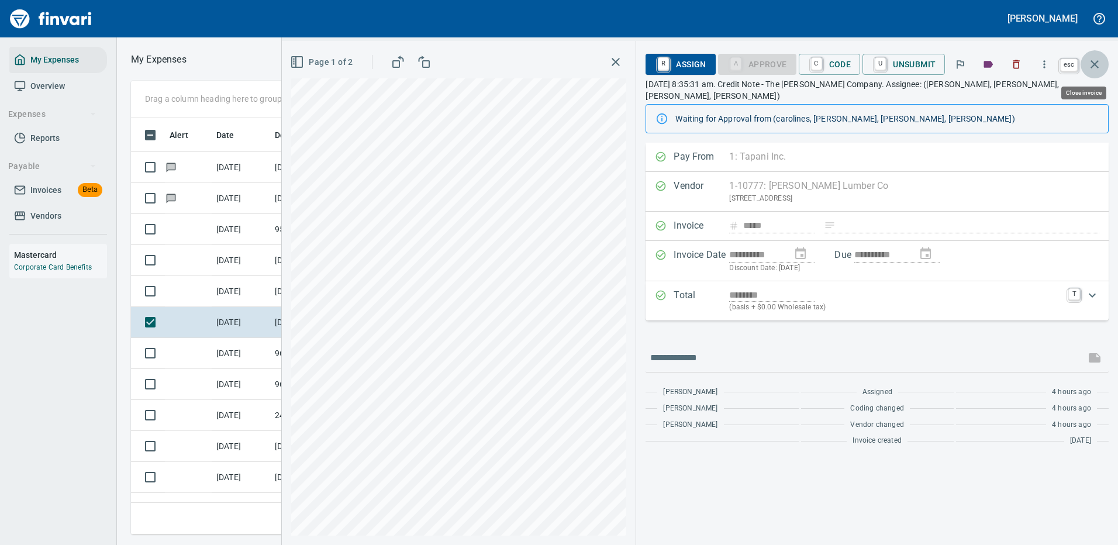
click at [1098, 57] on icon "button" at bounding box center [1094, 64] width 14 height 14
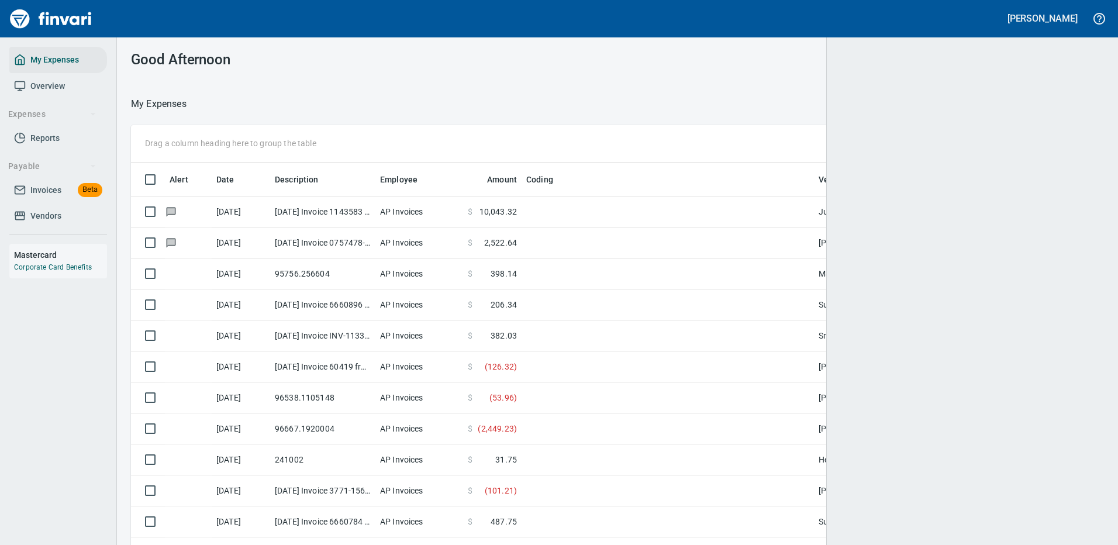
scroll to position [1, 1]
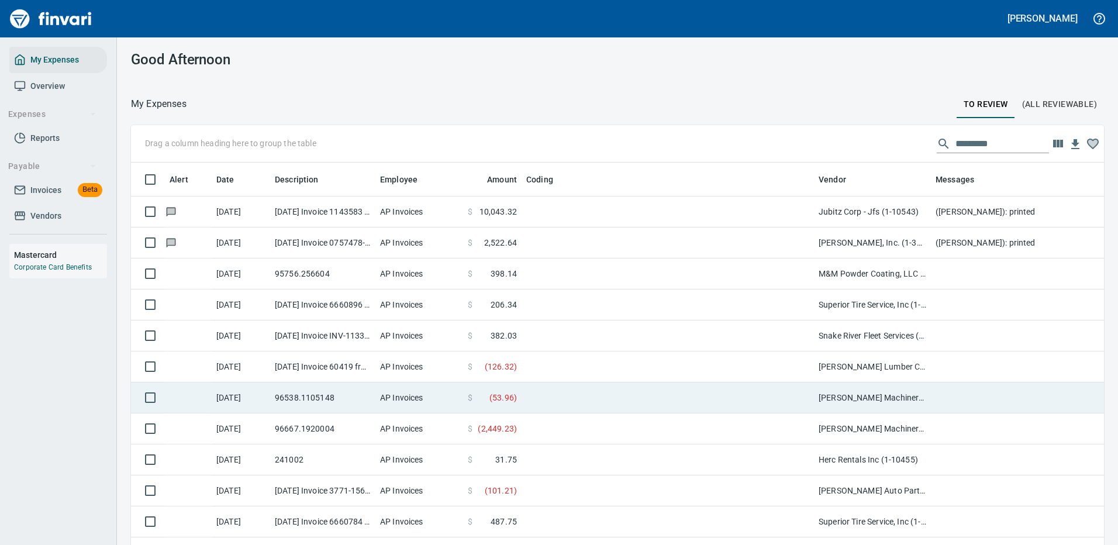
click at [509, 398] on span "( 53.96 )" at bounding box center [502, 398] width 27 height 12
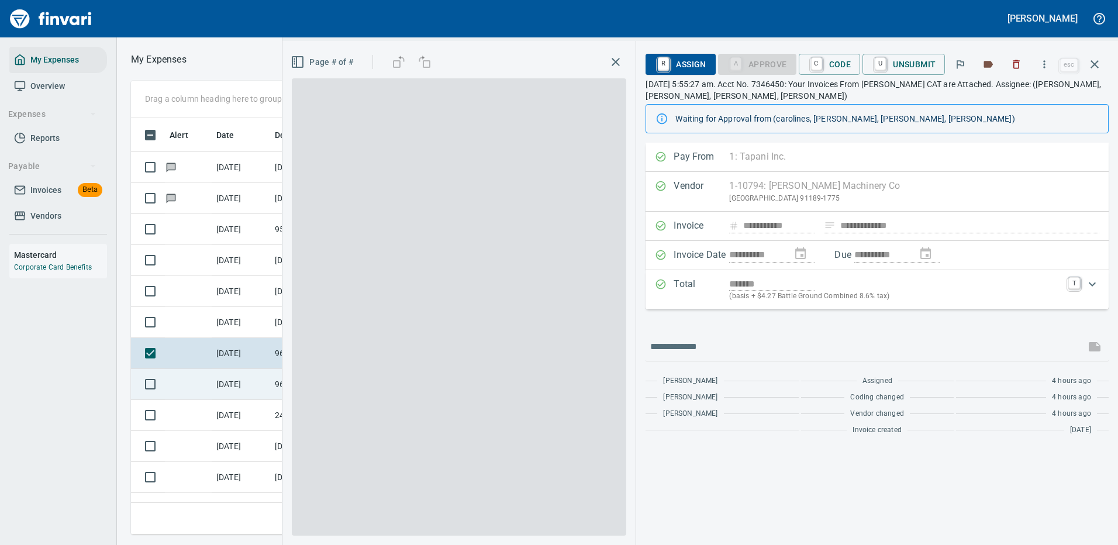
scroll to position [399, 663]
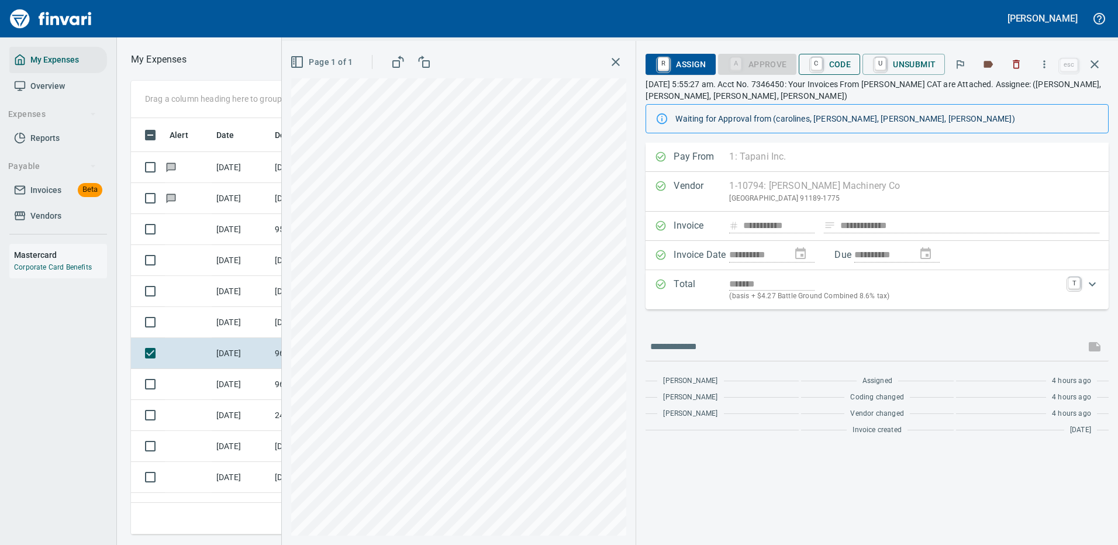
click at [835, 61] on span "C Code" at bounding box center [829, 64] width 43 height 20
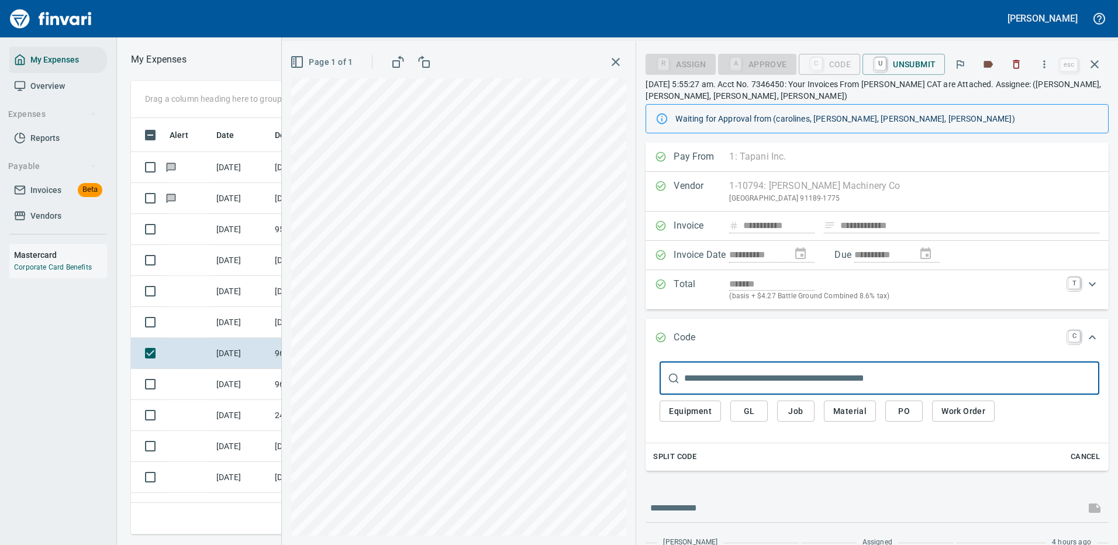
click at [907, 416] on span "PO" at bounding box center [903, 411] width 19 height 15
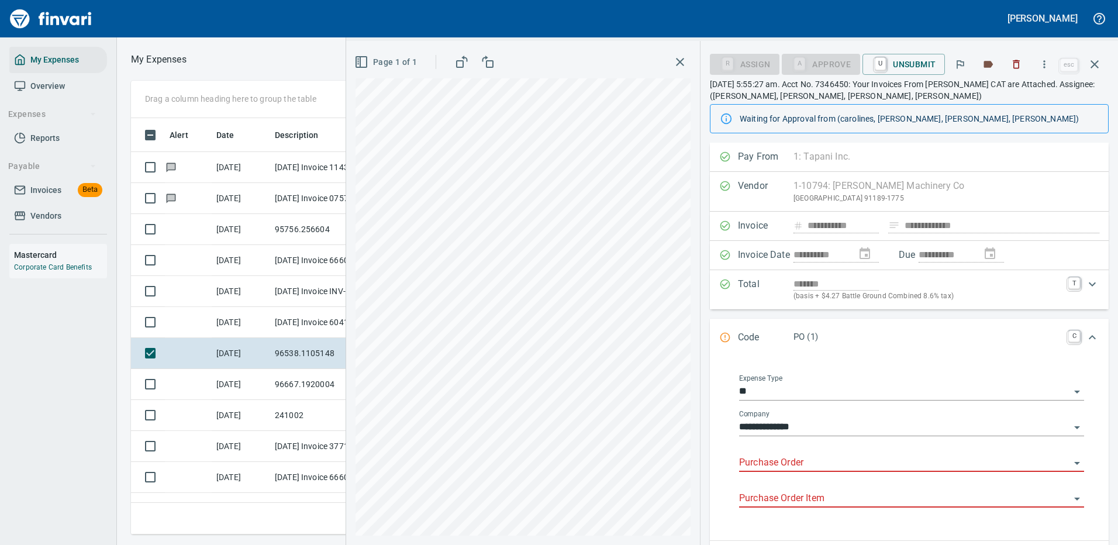
click at [760, 455] on input "Purchase Order" at bounding box center [904, 463] width 331 height 16
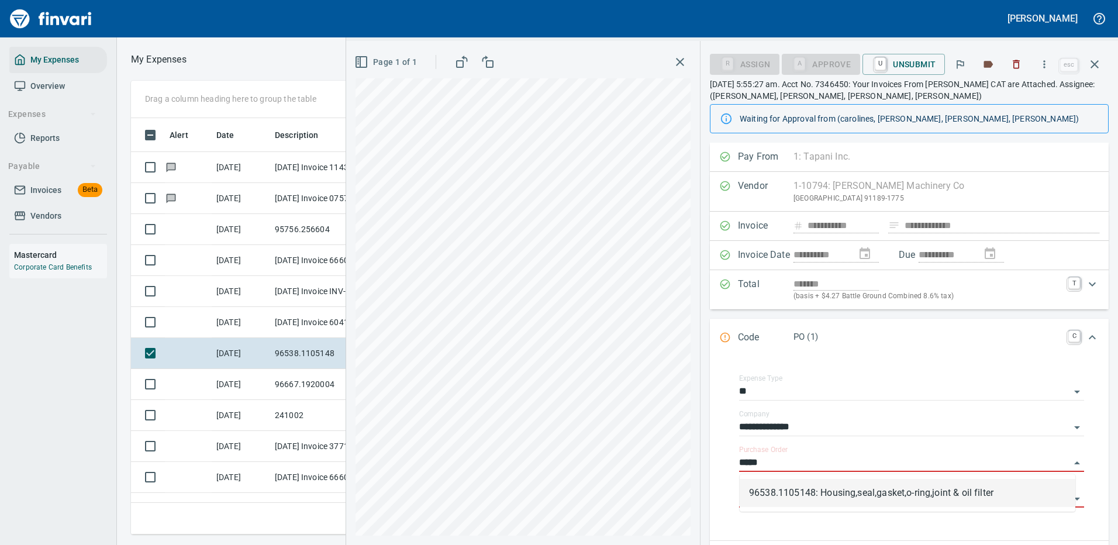
click at [844, 493] on li "96538.1105148: Housing,seal,gasket,o-ring,joint & oil filter" at bounding box center [907, 493] width 336 height 28
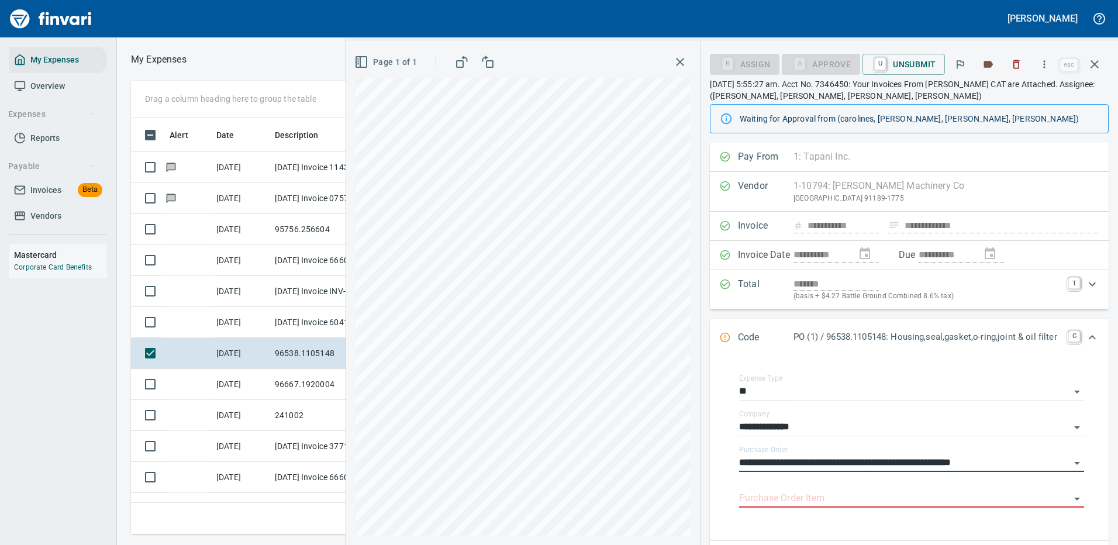
scroll to position [117, 0]
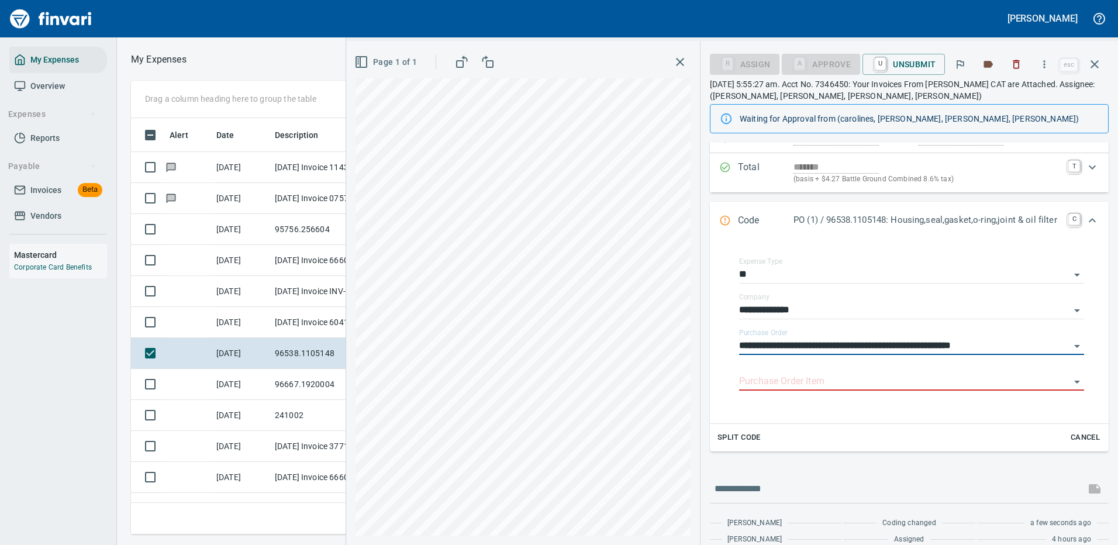
type input "**********"
click at [803, 496] on input "text" at bounding box center [897, 488] width 366 height 19
click at [794, 380] on input "Purchase Order Item" at bounding box center [904, 382] width 331 height 16
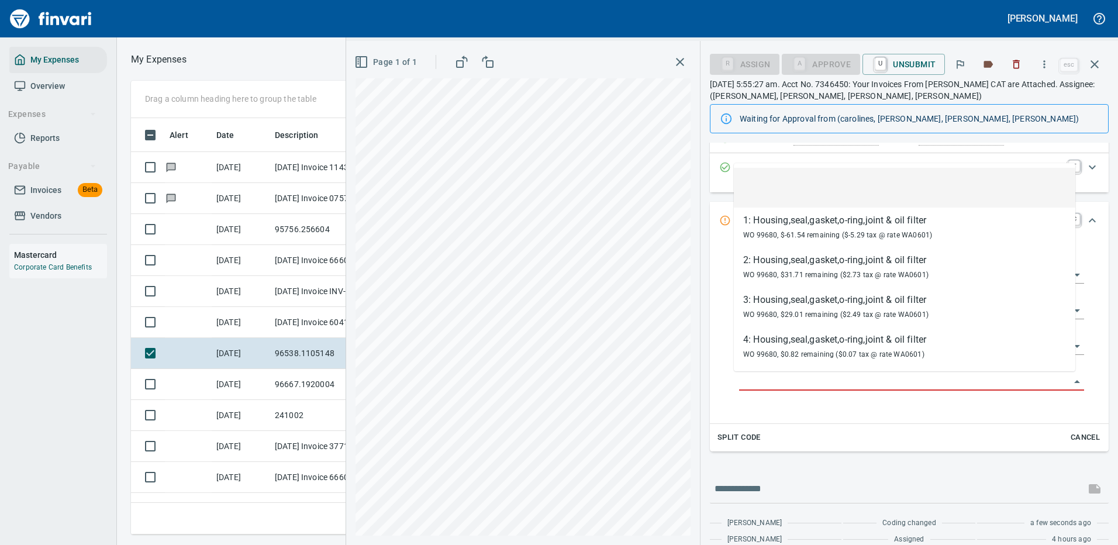
scroll to position [399, 663]
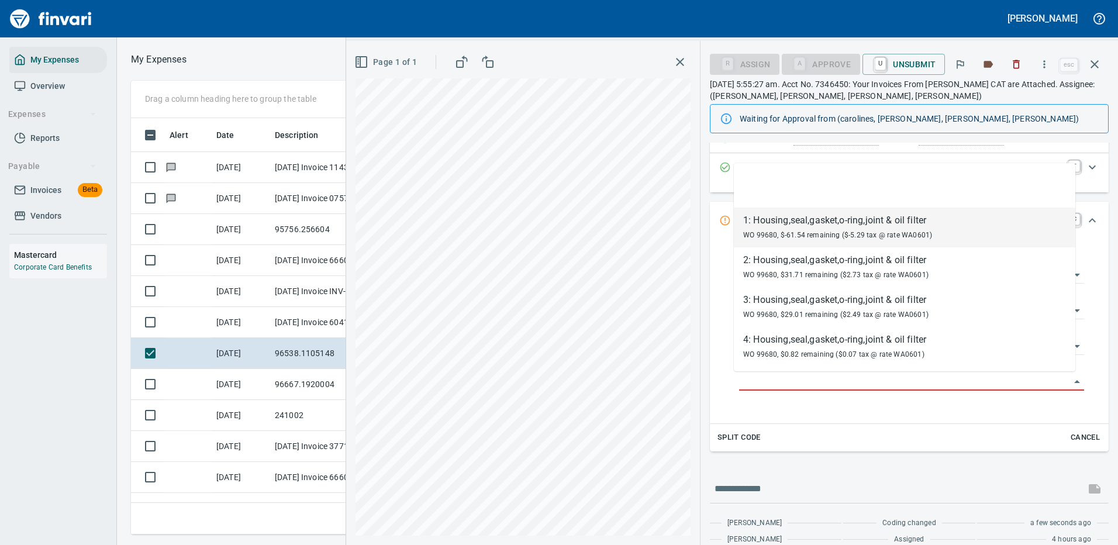
click at [802, 222] on div "1: Housing,seal,gasket,o-ring,joint & oil filter" at bounding box center [837, 220] width 189 height 14
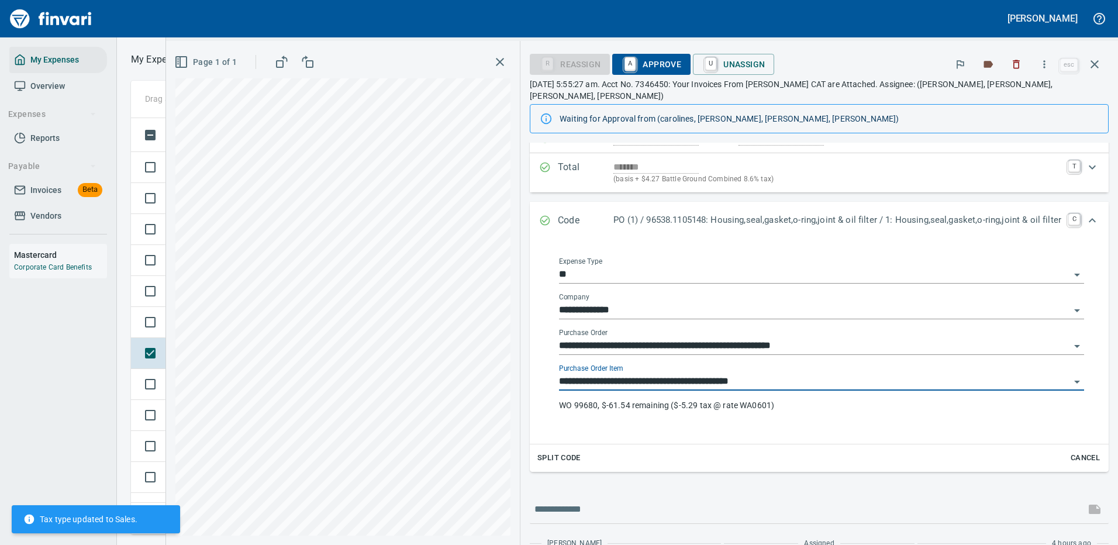
type input "**********"
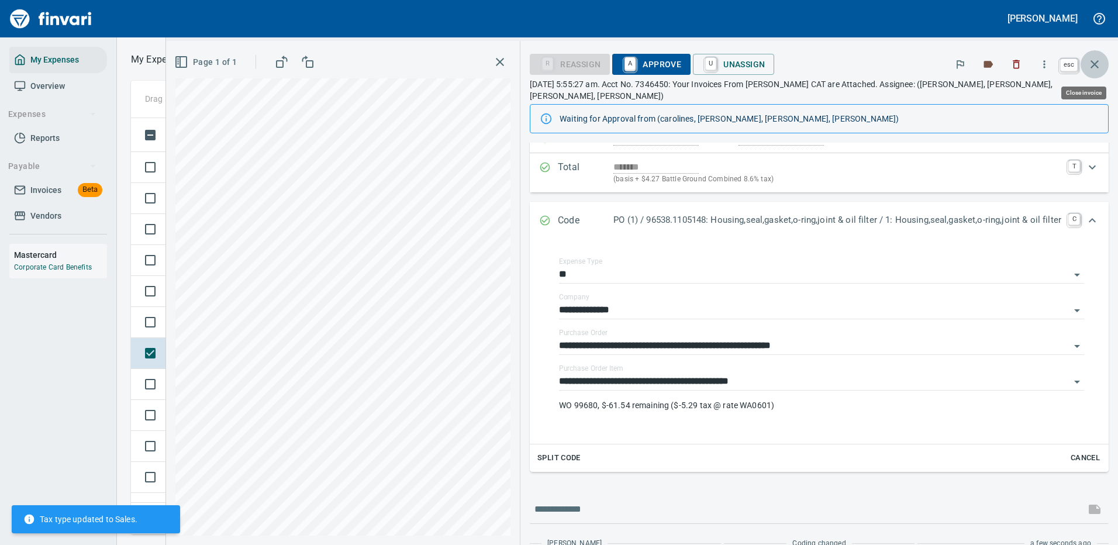
click at [1094, 62] on icon "button" at bounding box center [1094, 64] width 14 height 14
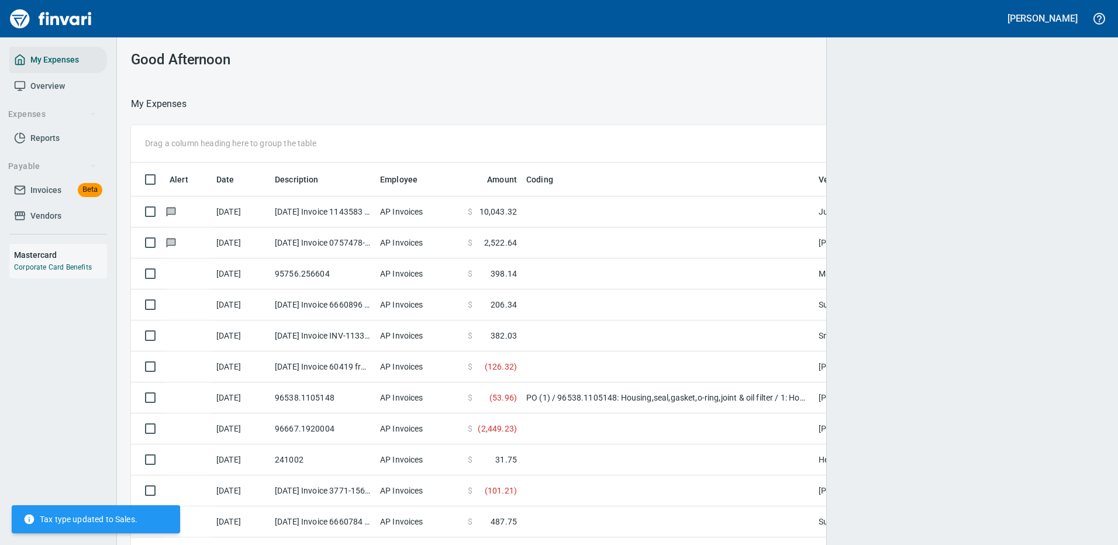
scroll to position [399, 946]
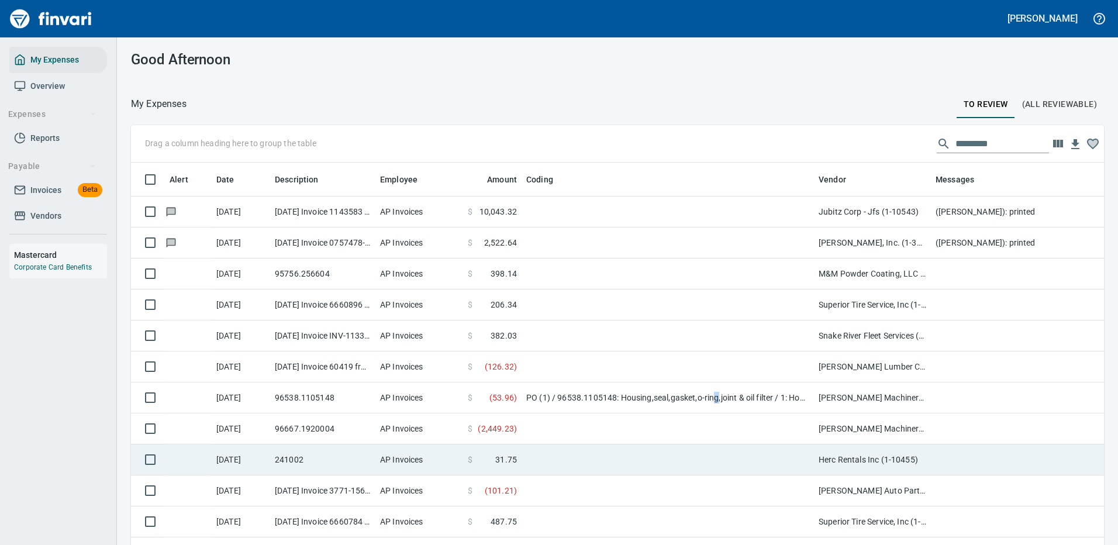
click at [716, 400] on td "PO (1) / 96538.1105148: Housing,seal,gasket,o-ring,joint & oil filter / 1: Hous…" at bounding box center [667, 397] width 292 height 31
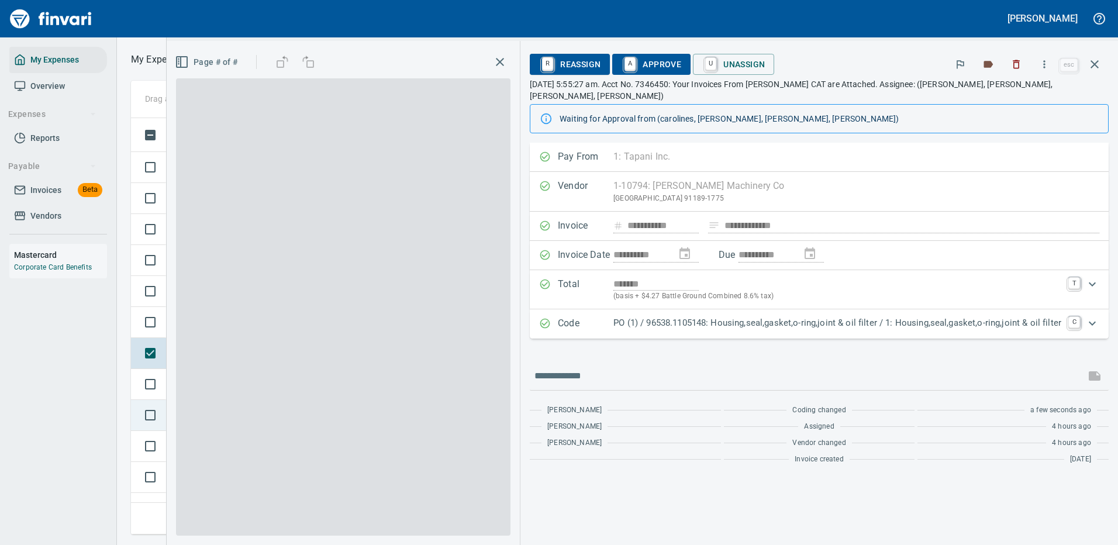
scroll to position [399, 663]
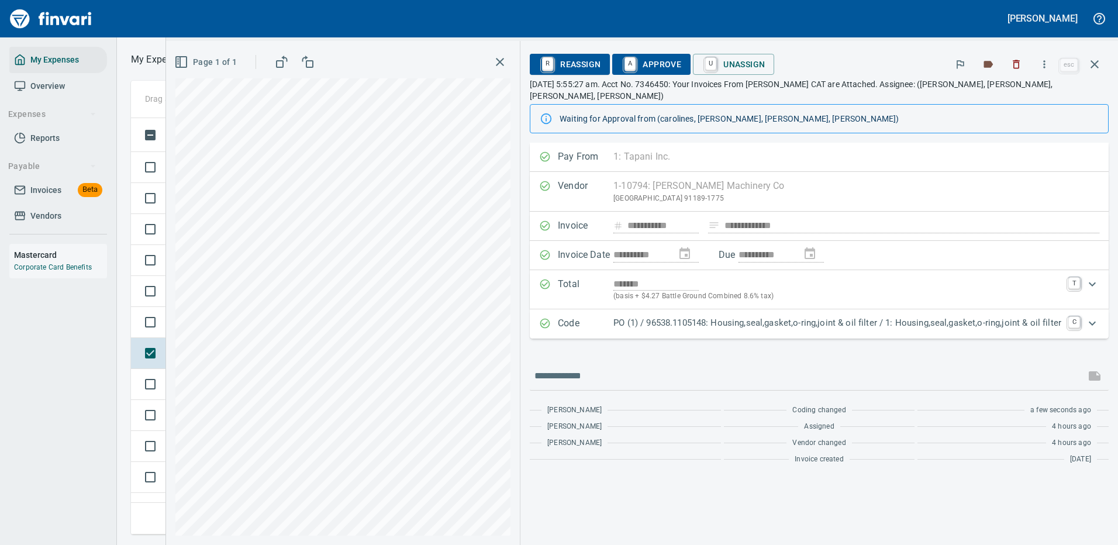
click at [655, 60] on span "A Approve" at bounding box center [651, 64] width 60 height 20
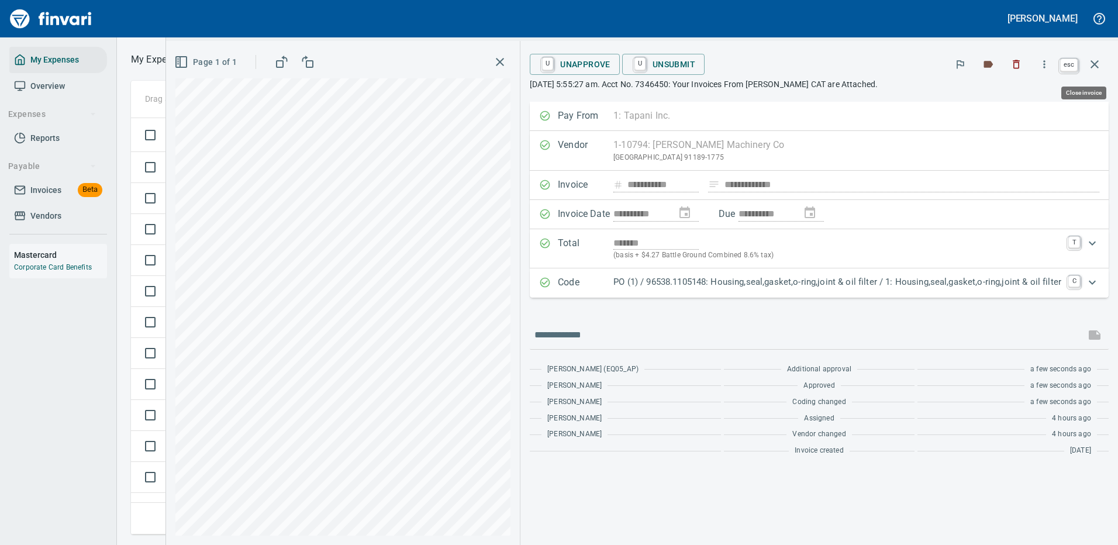
click at [1092, 63] on icon "button" at bounding box center [1094, 64] width 14 height 14
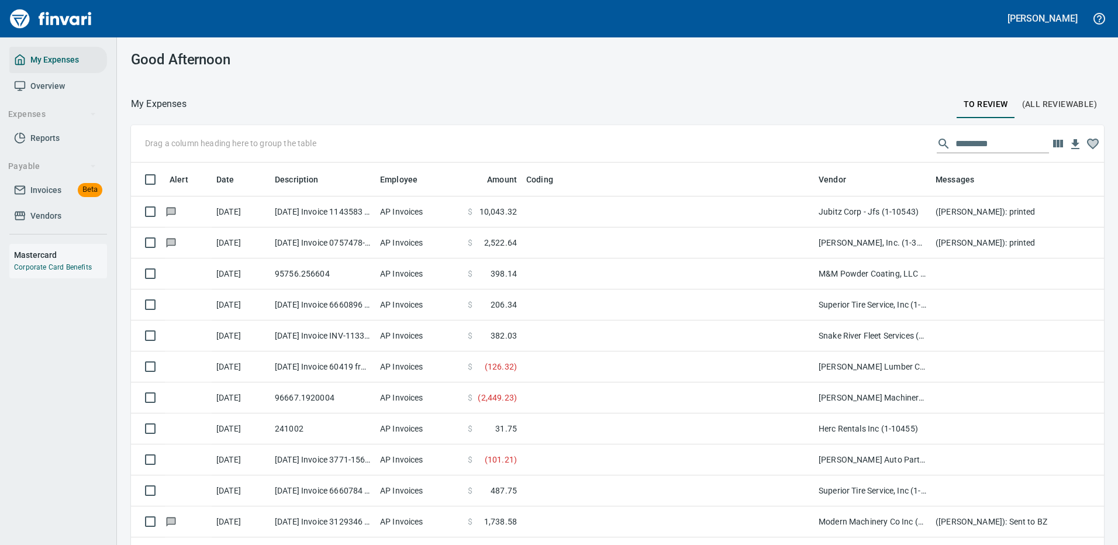
scroll to position [1, 1]
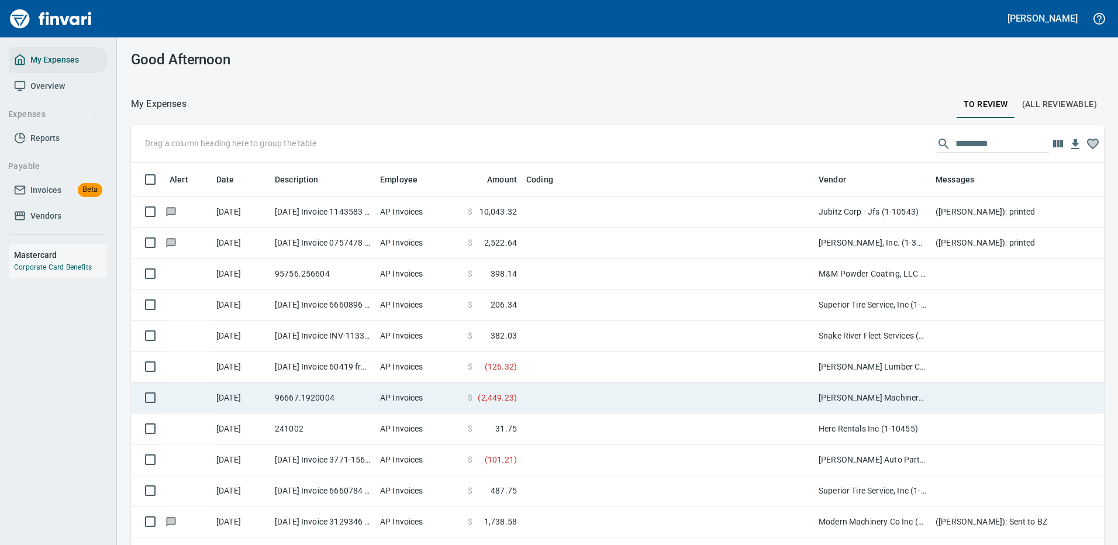
click at [607, 390] on td at bounding box center [667, 397] width 292 height 31
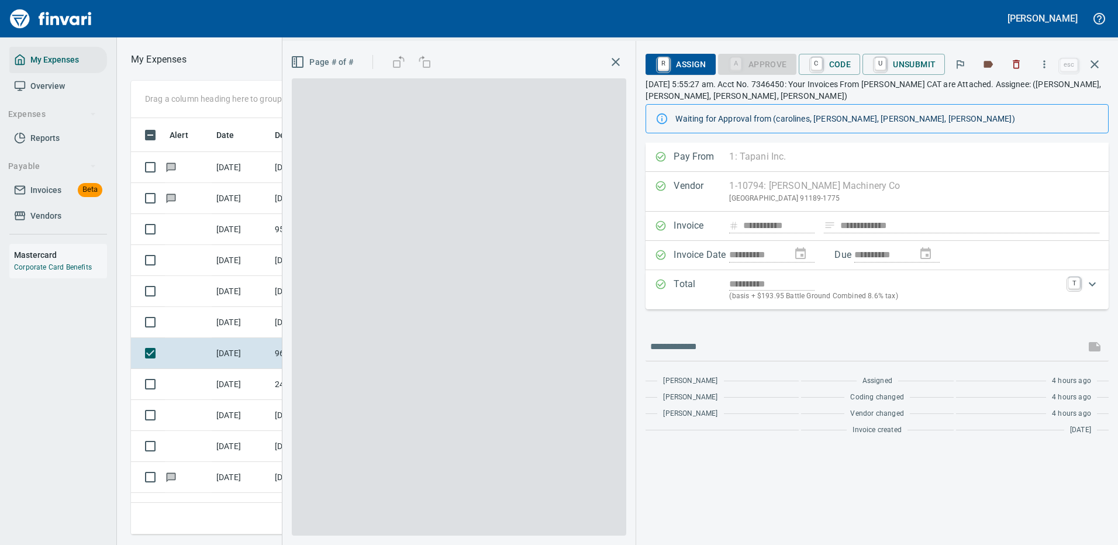
scroll to position [399, 663]
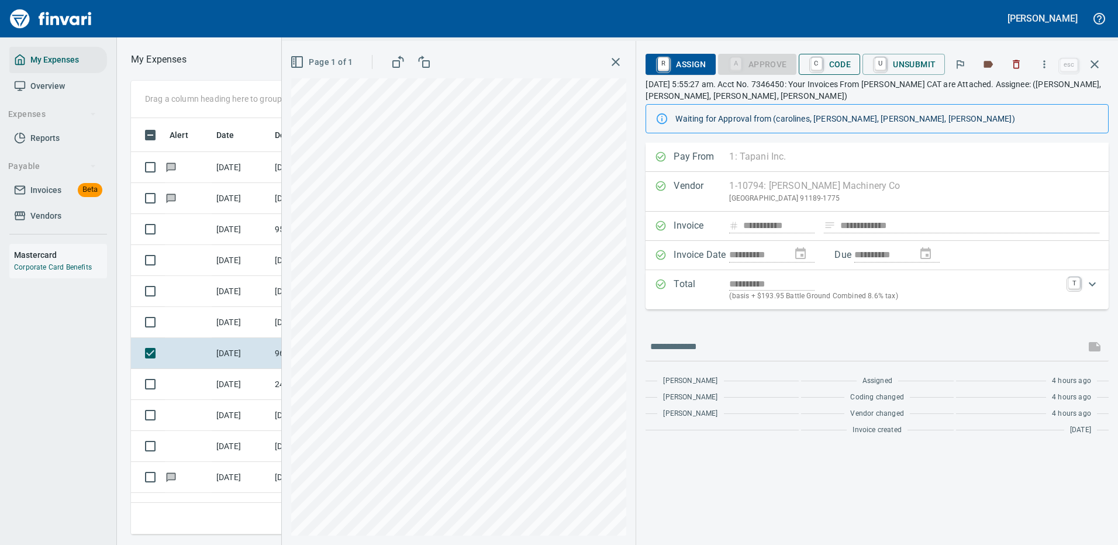
click at [828, 61] on span "C Code" at bounding box center [829, 64] width 43 height 20
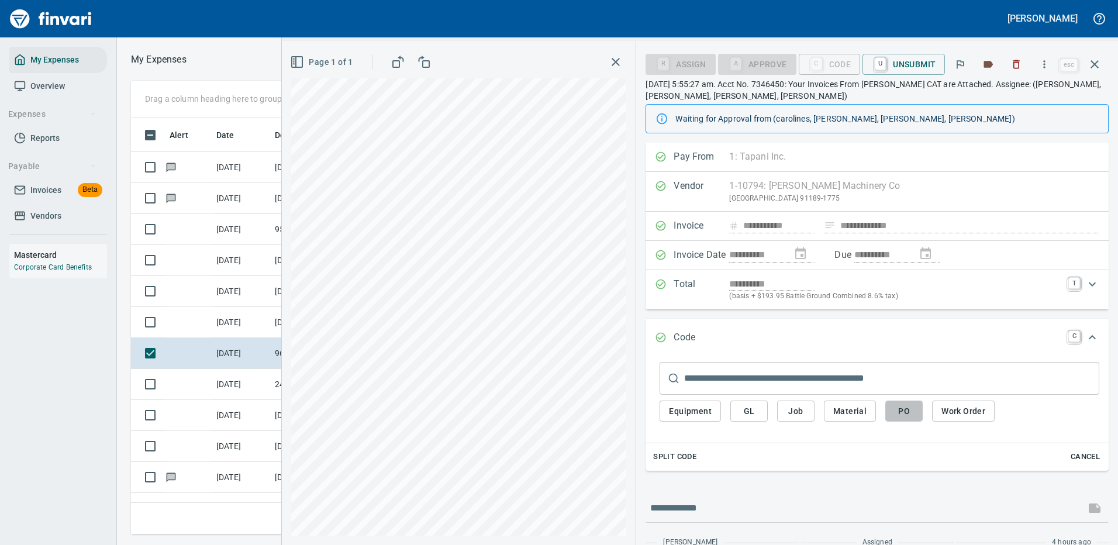
click at [904, 411] on span "PO" at bounding box center [903, 411] width 19 height 15
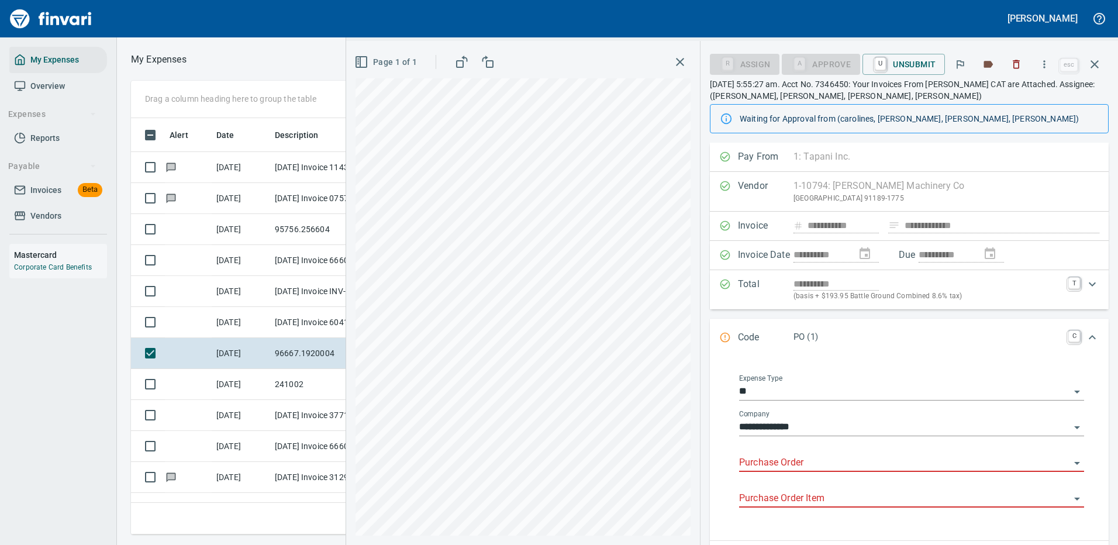
click at [779, 457] on input "Purchase Order" at bounding box center [904, 463] width 331 height 16
click at [797, 492] on li "96667.1920004: Motor GP*" at bounding box center [907, 493] width 336 height 28
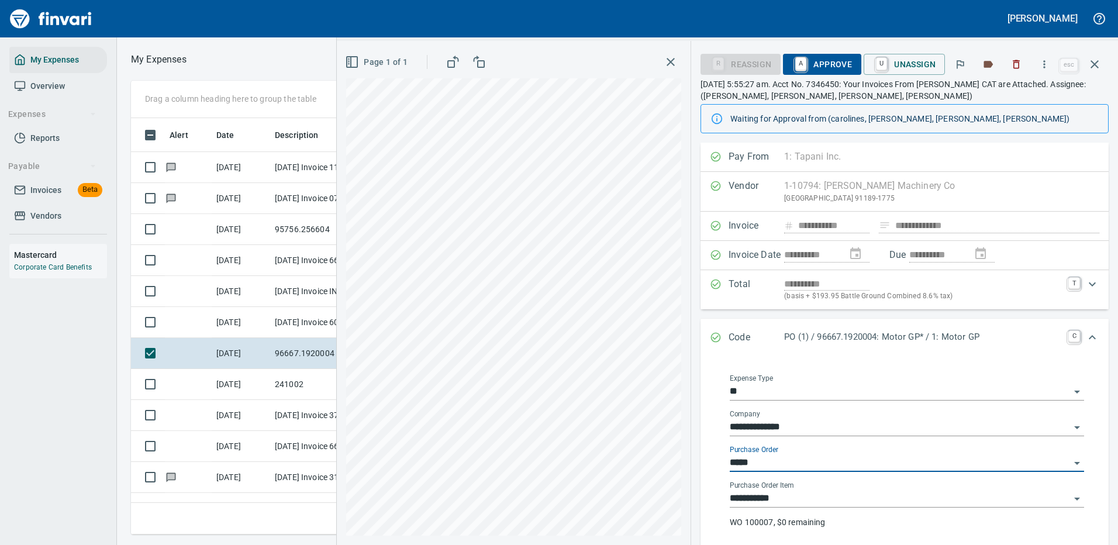
type input "**********"
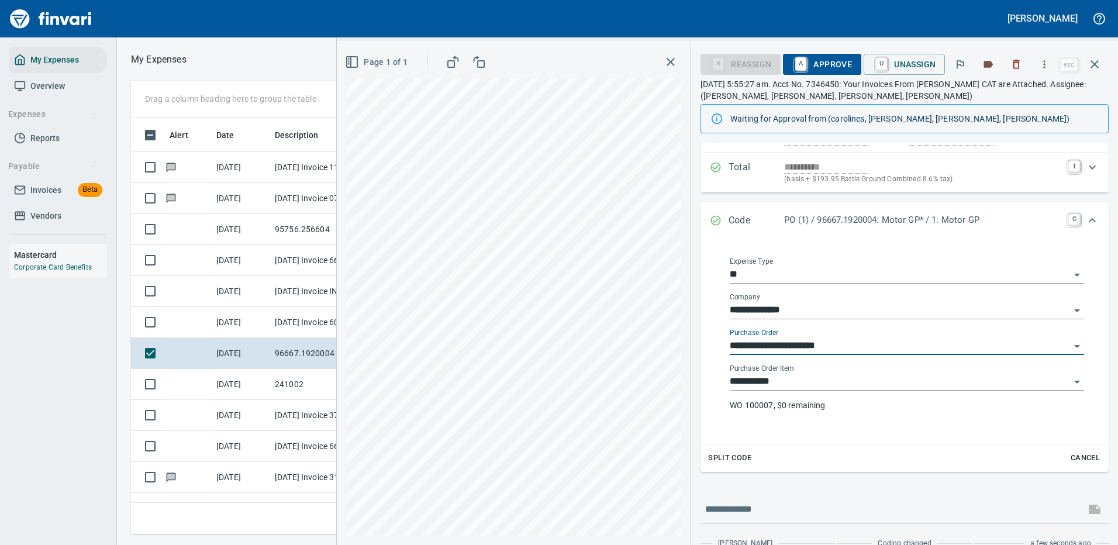
scroll to position [175, 0]
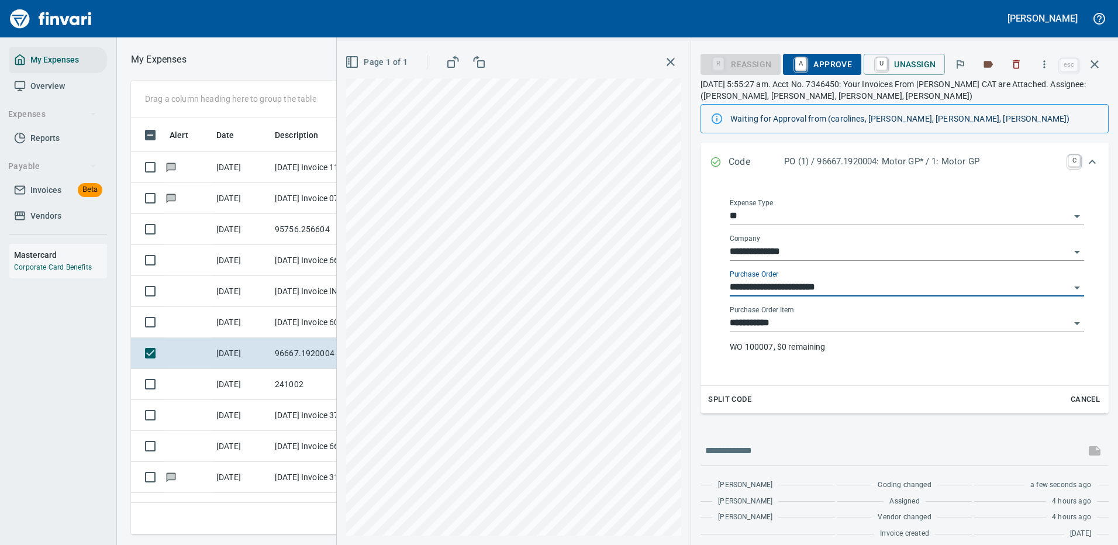
type input "**********"
click at [765, 324] on input "**********" at bounding box center [900, 323] width 340 height 16
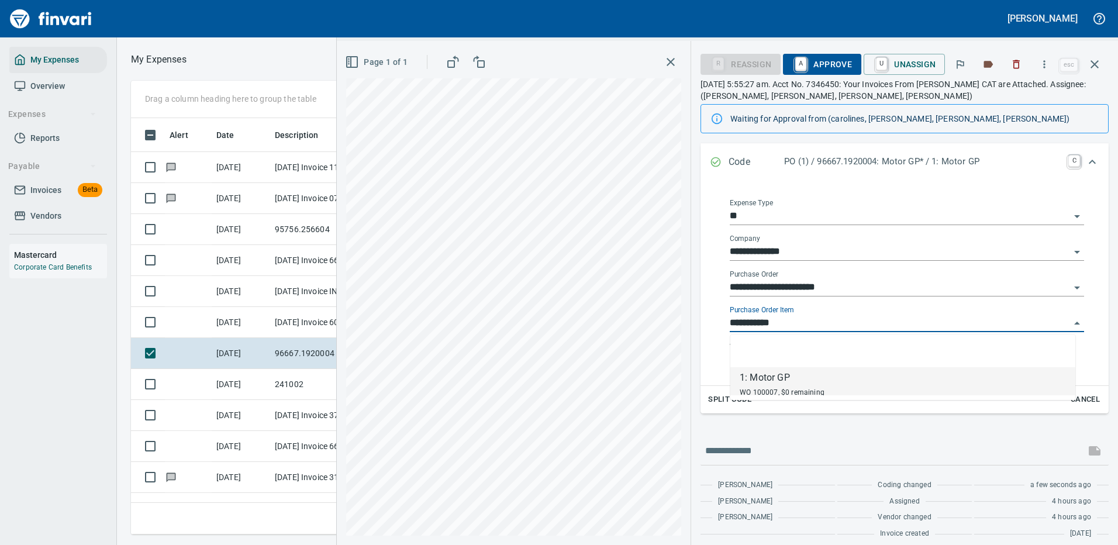
scroll to position [399, 663]
click at [822, 63] on span "A Approve" at bounding box center [822, 64] width 60 height 20
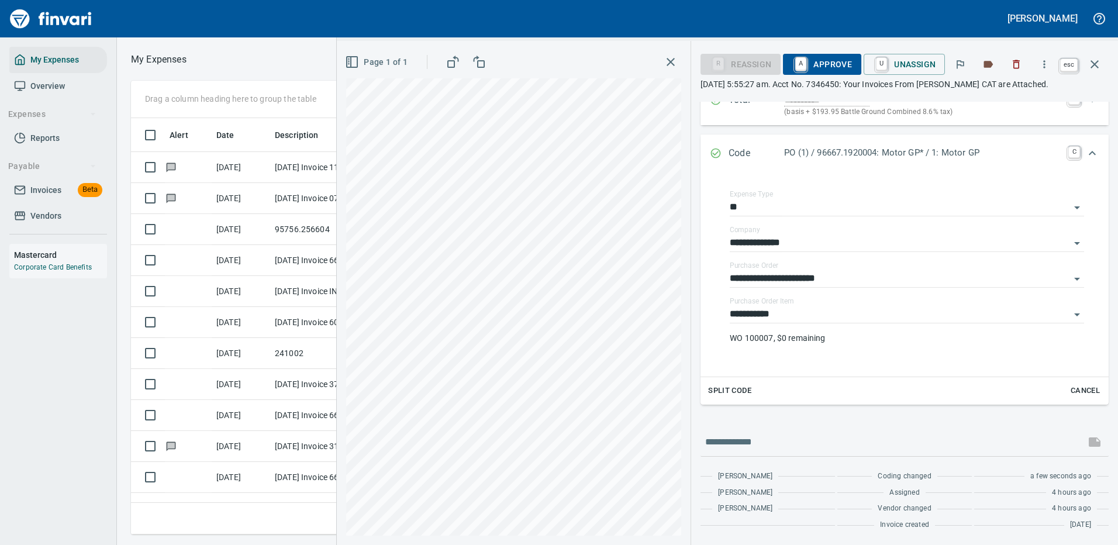
scroll to position [175, 0]
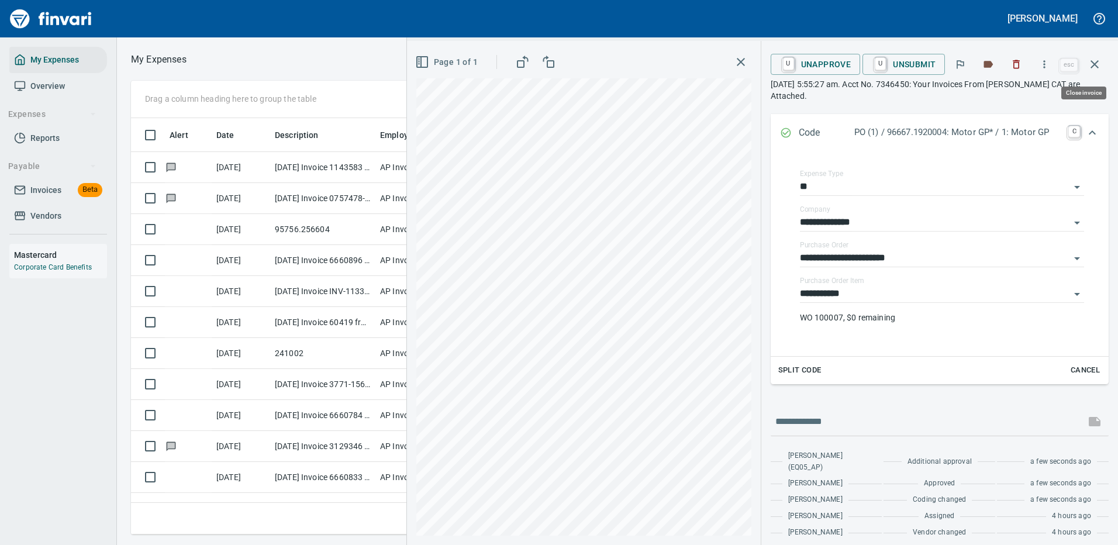
drag, startPoint x: 1094, startPoint y: 62, endPoint x: 1088, endPoint y: 61, distance: 5.9
click at [1094, 61] on icon "button" at bounding box center [1094, 64] width 14 height 14
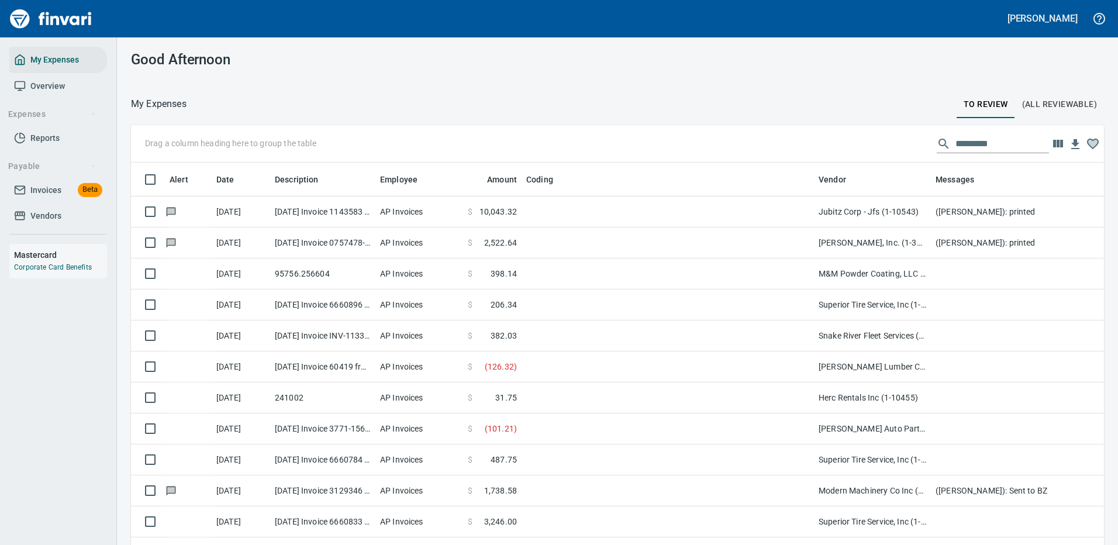
scroll to position [1, 1]
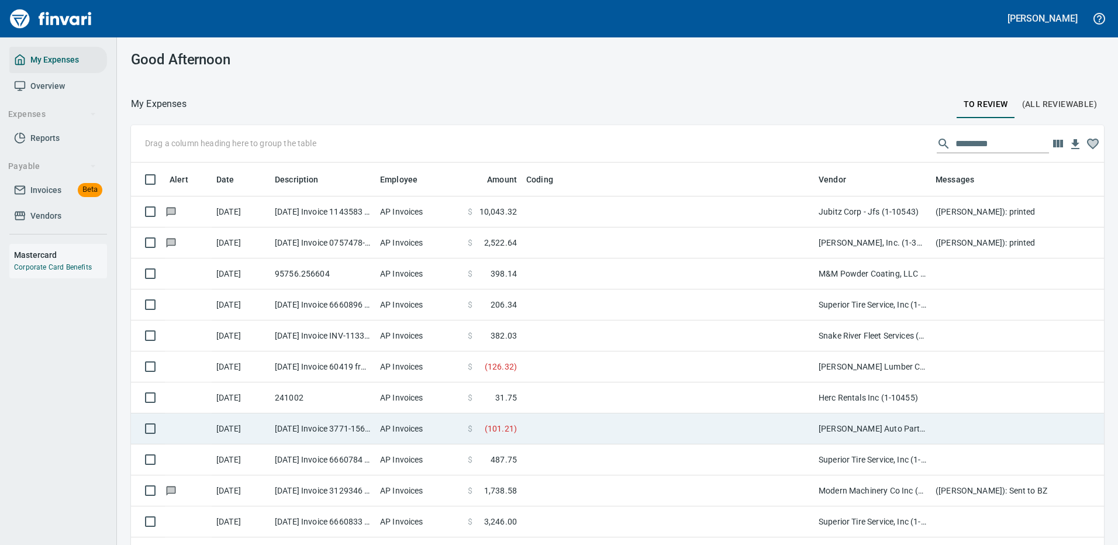
click at [628, 426] on td at bounding box center [667, 428] width 292 height 31
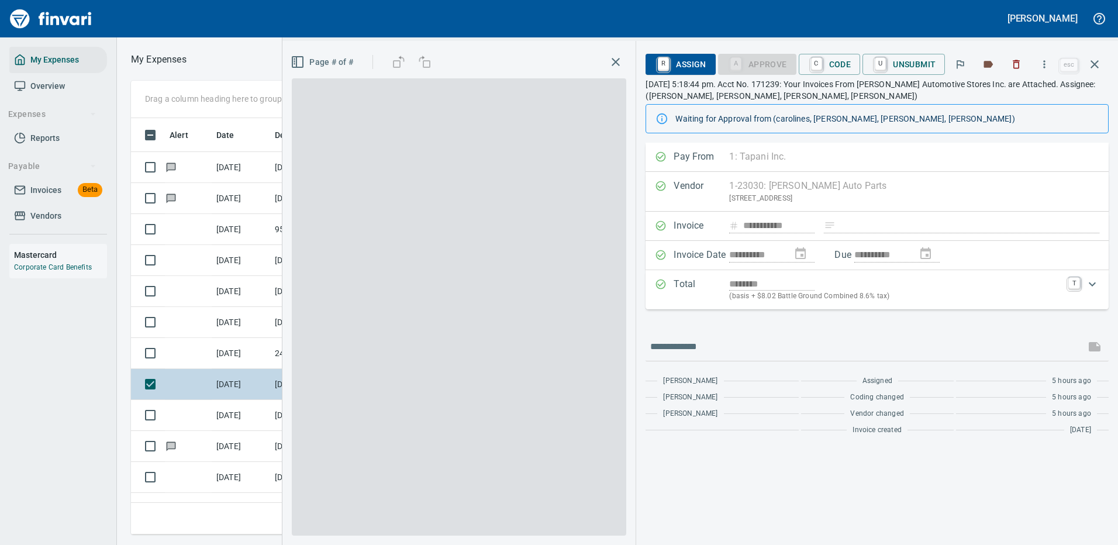
scroll to position [399, 663]
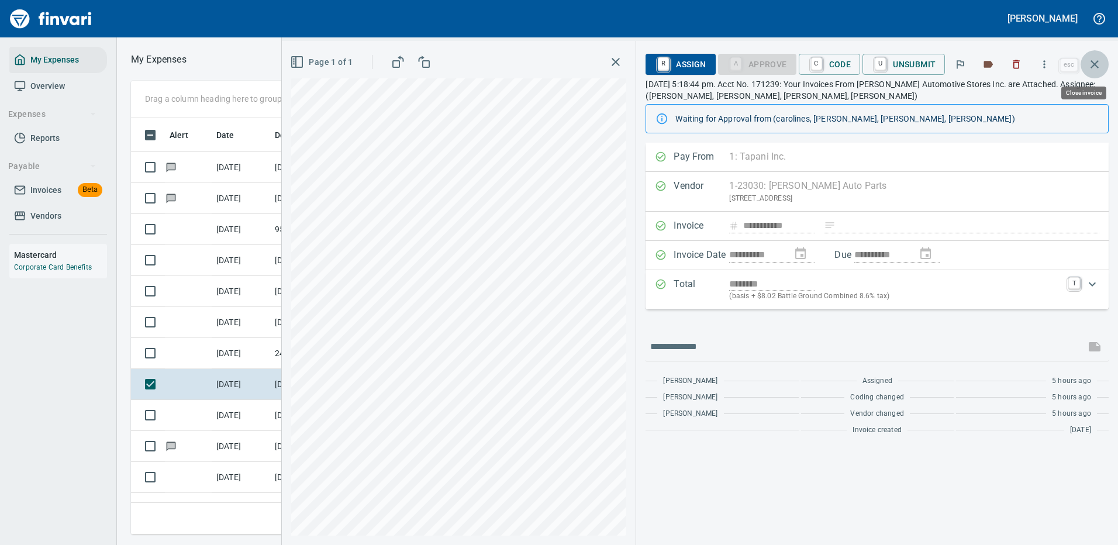
click at [1096, 61] on icon "button" at bounding box center [1094, 64] width 14 height 14
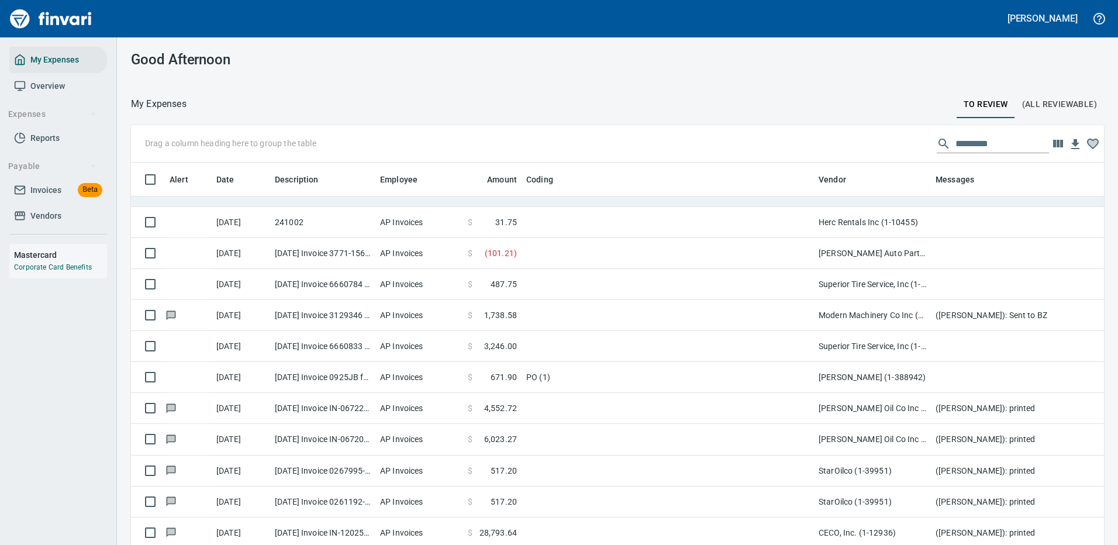
scroll to position [234, 0]
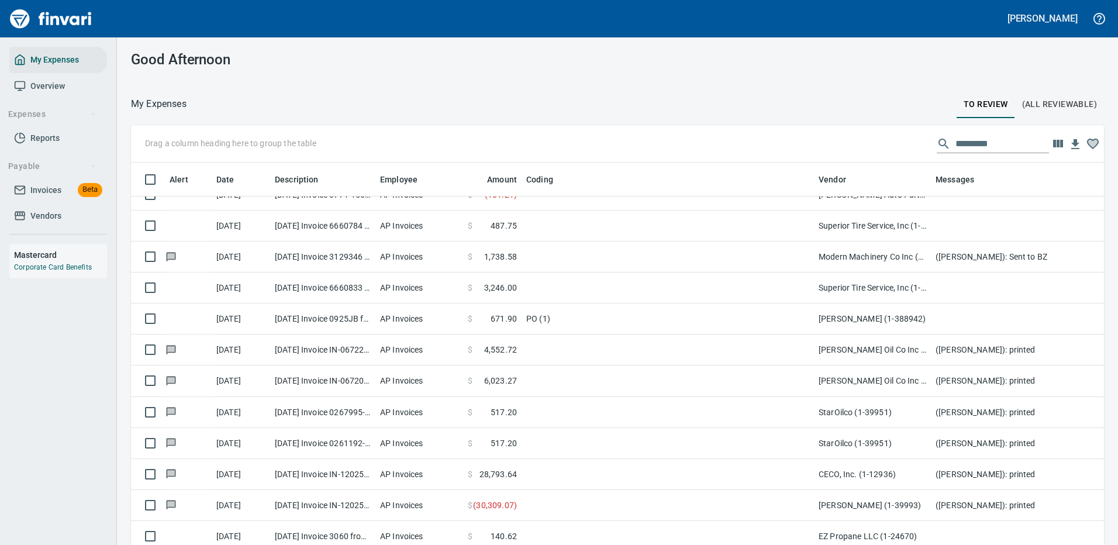
click at [975, 141] on input "text" at bounding box center [1002, 143] width 94 height 19
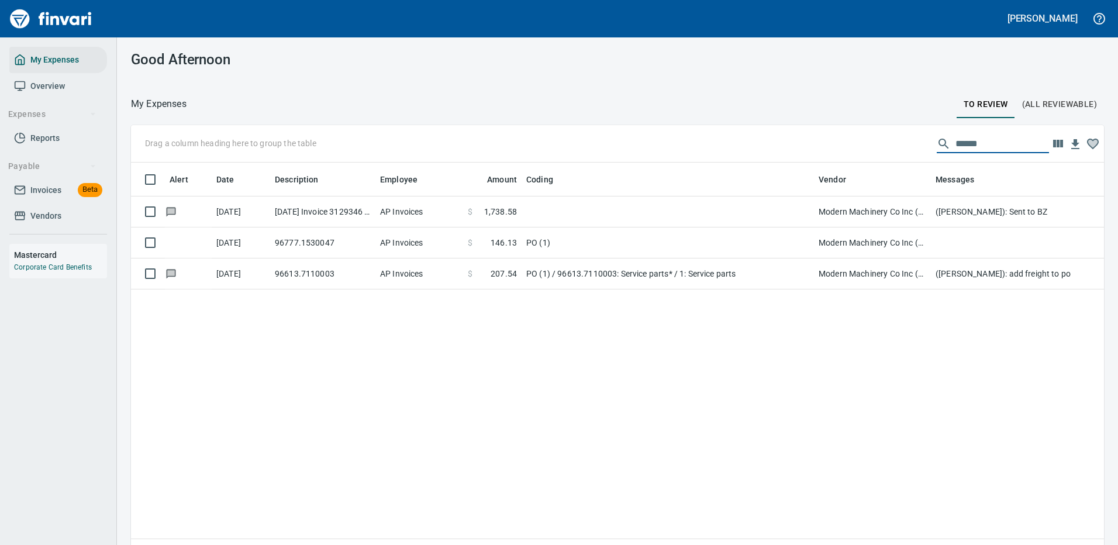
scroll to position [0, 0]
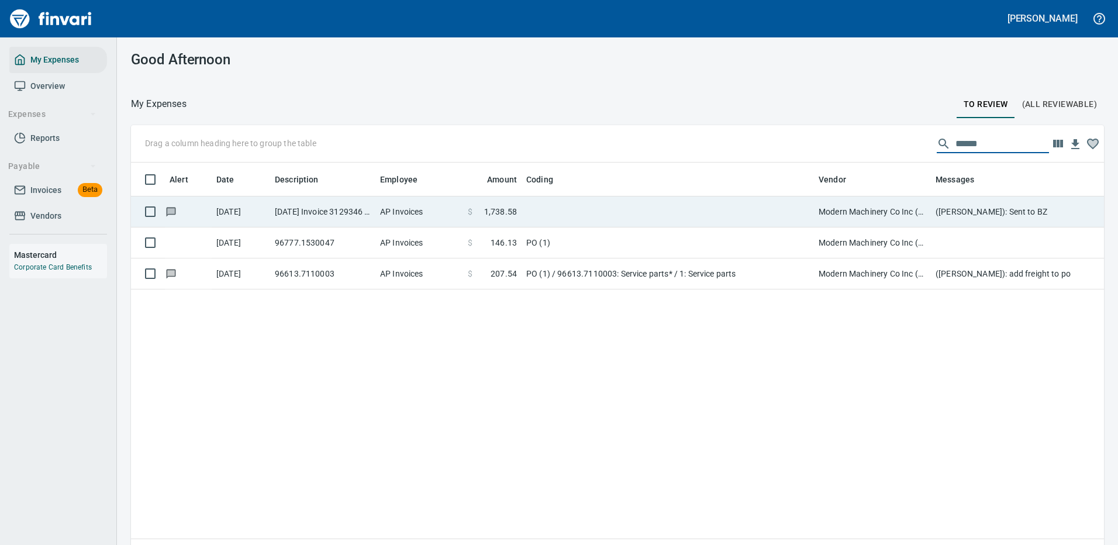
type input "******"
click at [661, 213] on td at bounding box center [667, 211] width 292 height 31
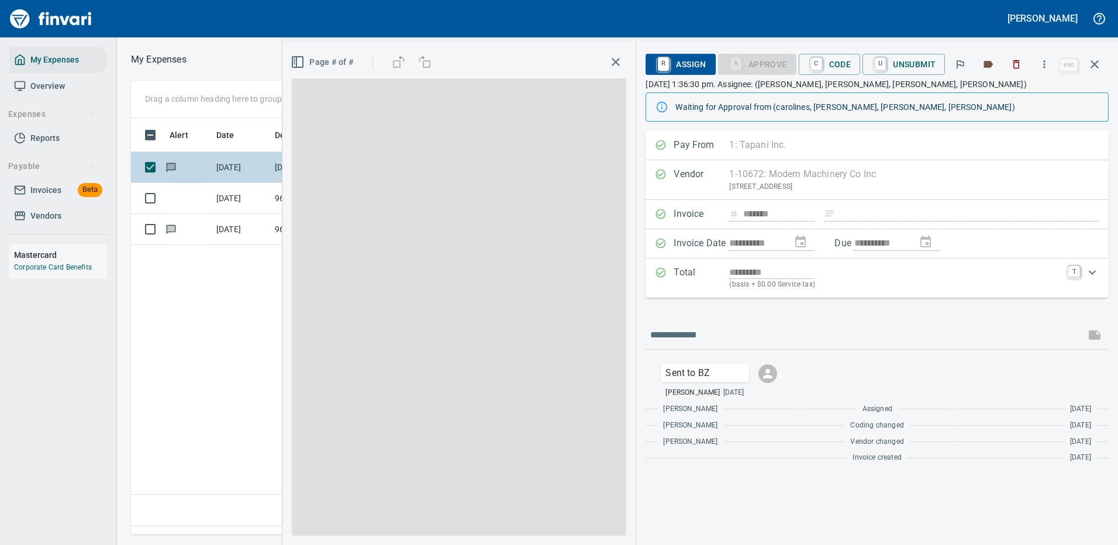
scroll to position [399, 672]
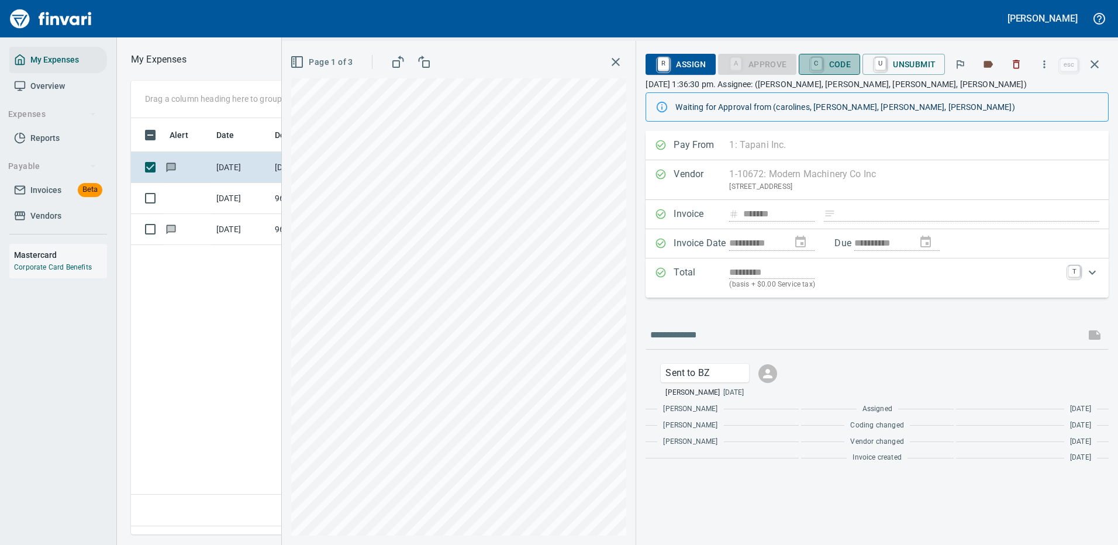
click at [842, 60] on span "C Code" at bounding box center [829, 64] width 43 height 20
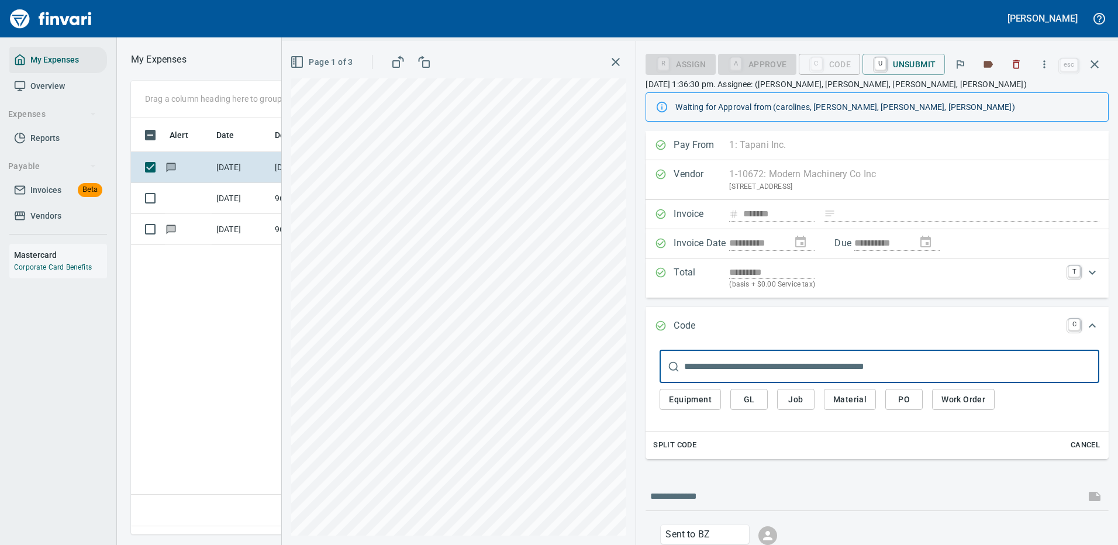
click at [960, 394] on span "Work Order" at bounding box center [963, 399] width 44 height 15
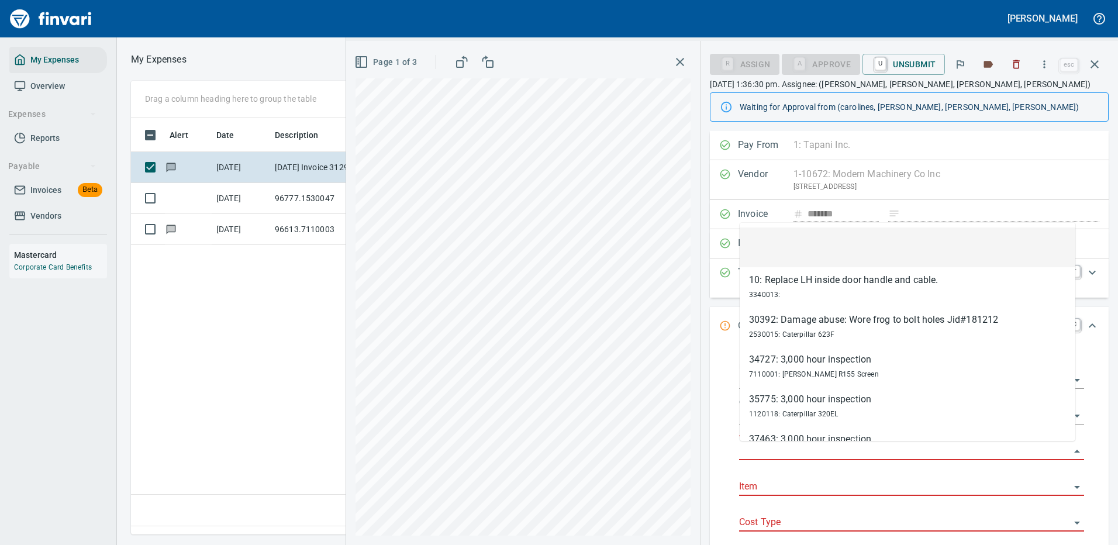
click at [785, 448] on input "Work Order" at bounding box center [904, 451] width 331 height 16
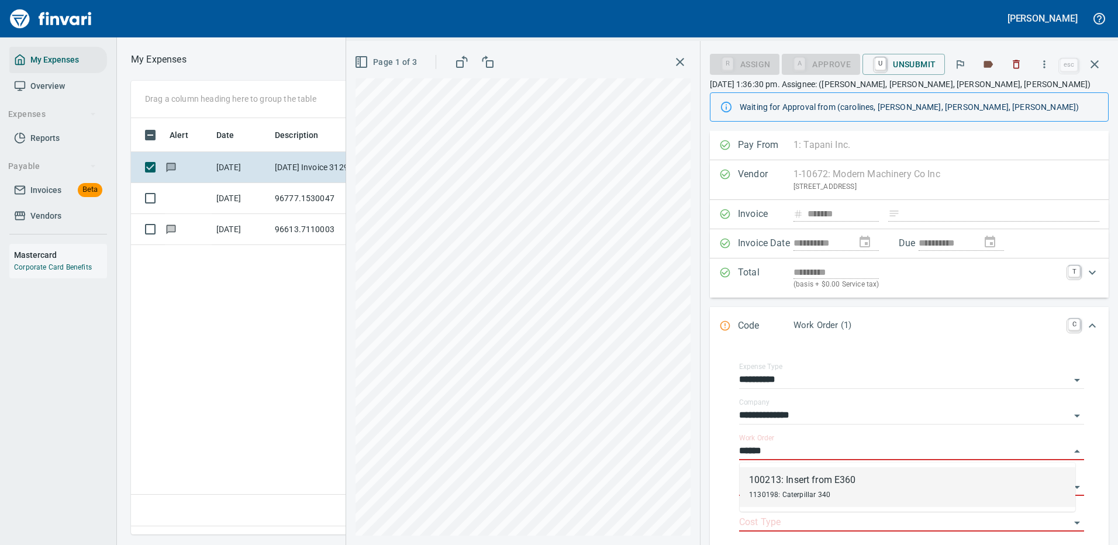
click at [797, 492] on span "1130198: Caterpillar 340" at bounding box center [789, 494] width 81 height 8
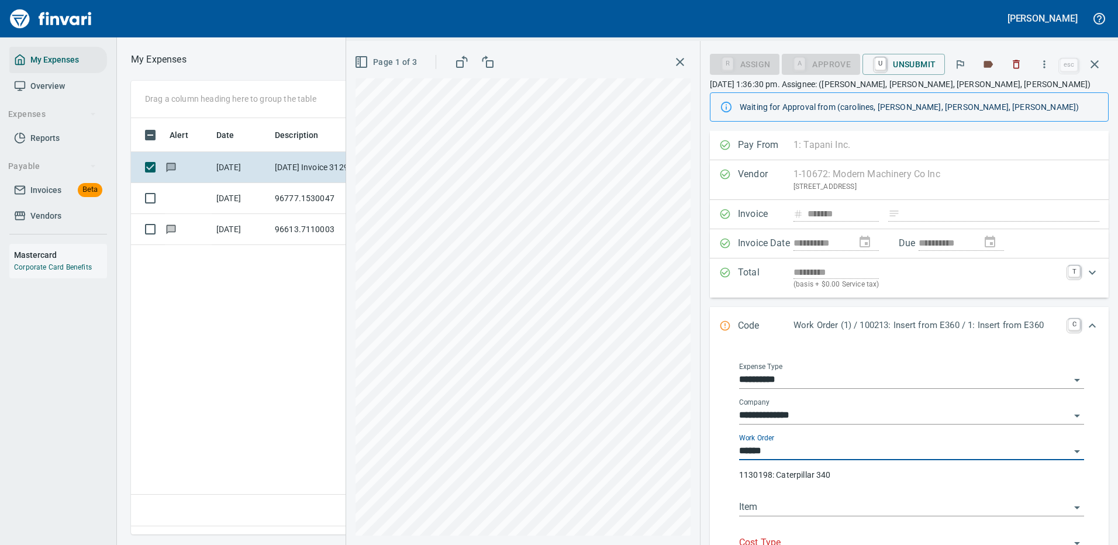
type input "**********"
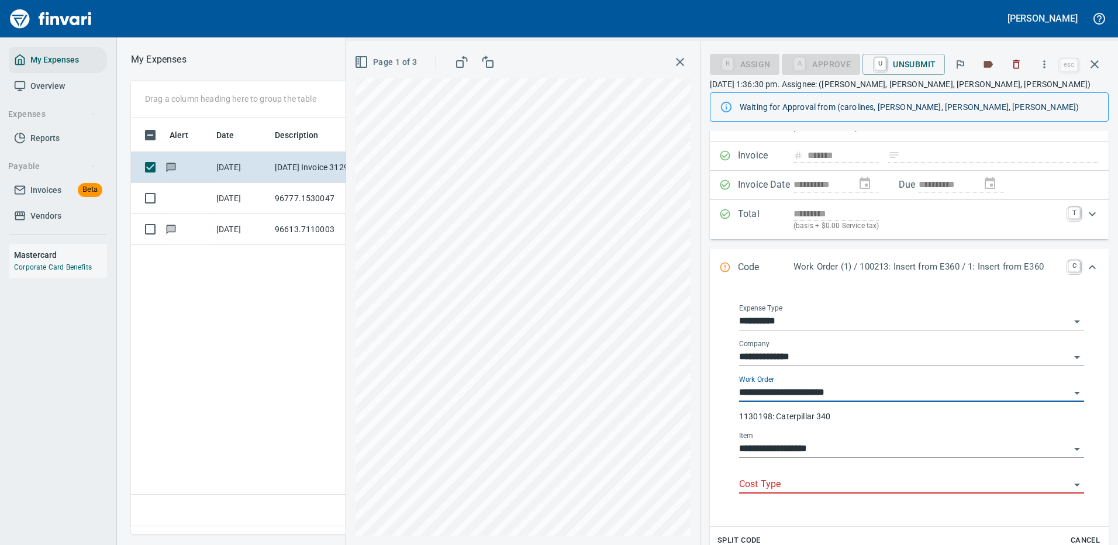
type input "**********"
click at [782, 485] on input "Cost Type" at bounding box center [904, 484] width 331 height 16
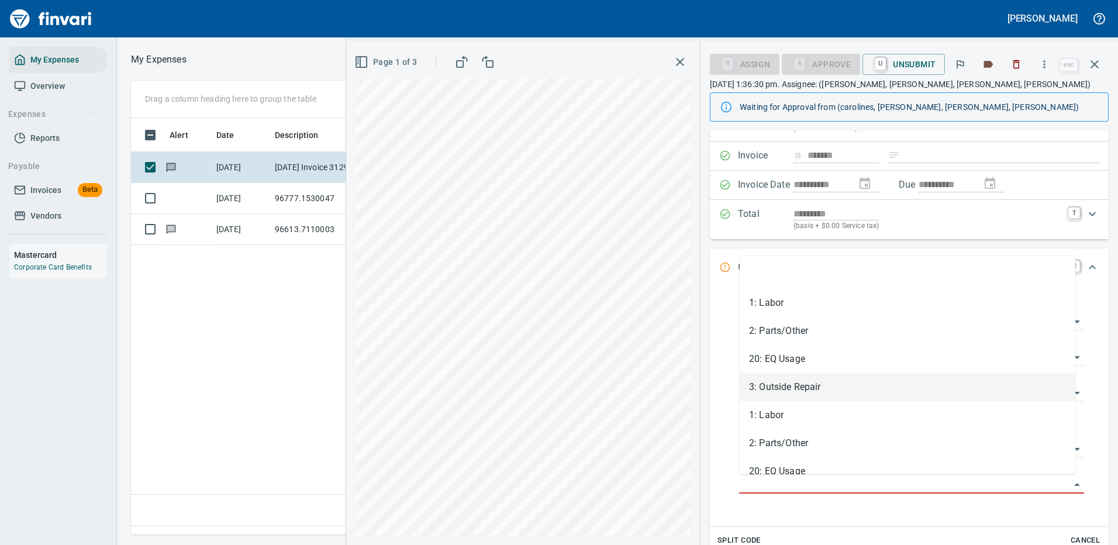
click at [790, 389] on li "3: Outside Repair" at bounding box center [907, 387] width 336 height 28
type input "**********"
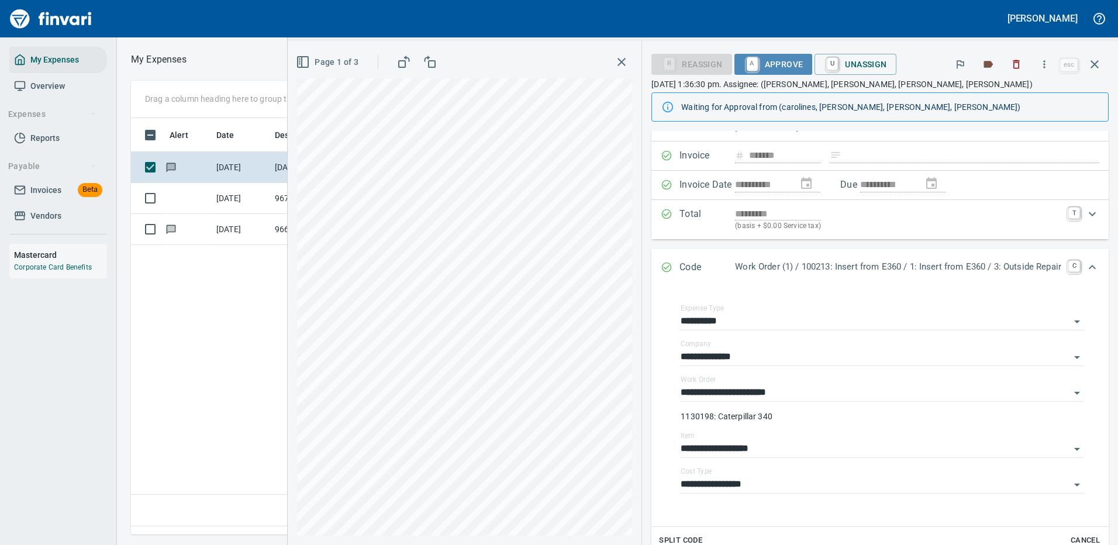
click at [754, 62] on span "A Approve" at bounding box center [774, 64] width 60 height 20
